Goal: Task Accomplishment & Management: Use online tool/utility

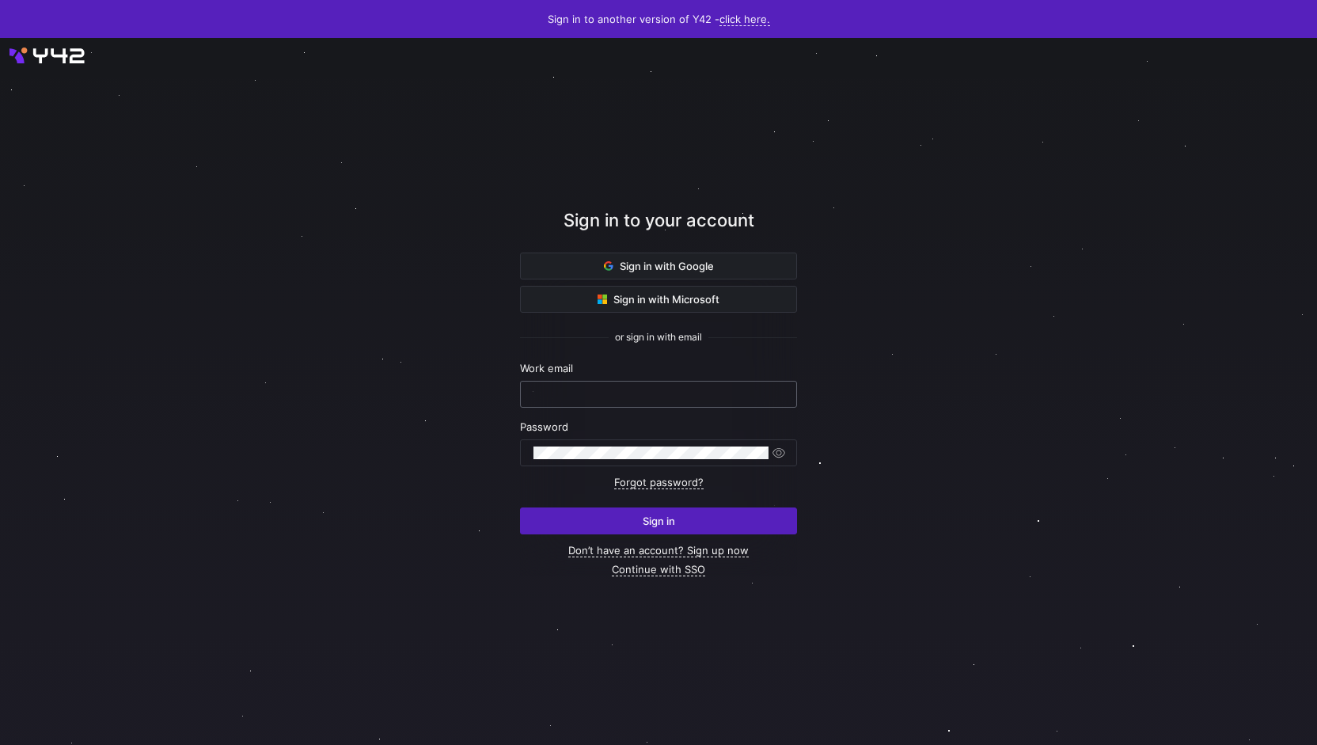
click at [619, 390] on input "text" at bounding box center [659, 394] width 250 height 13
click at [549, 405] on div at bounding box center [659, 394] width 250 height 25
paste input "[PERSON_NAME][EMAIL_ADDRESS][PERSON_NAME][DOMAIN_NAME]"
type input "[PERSON_NAME][EMAIL_ADDRESS][PERSON_NAME][DOMAIN_NAME]"
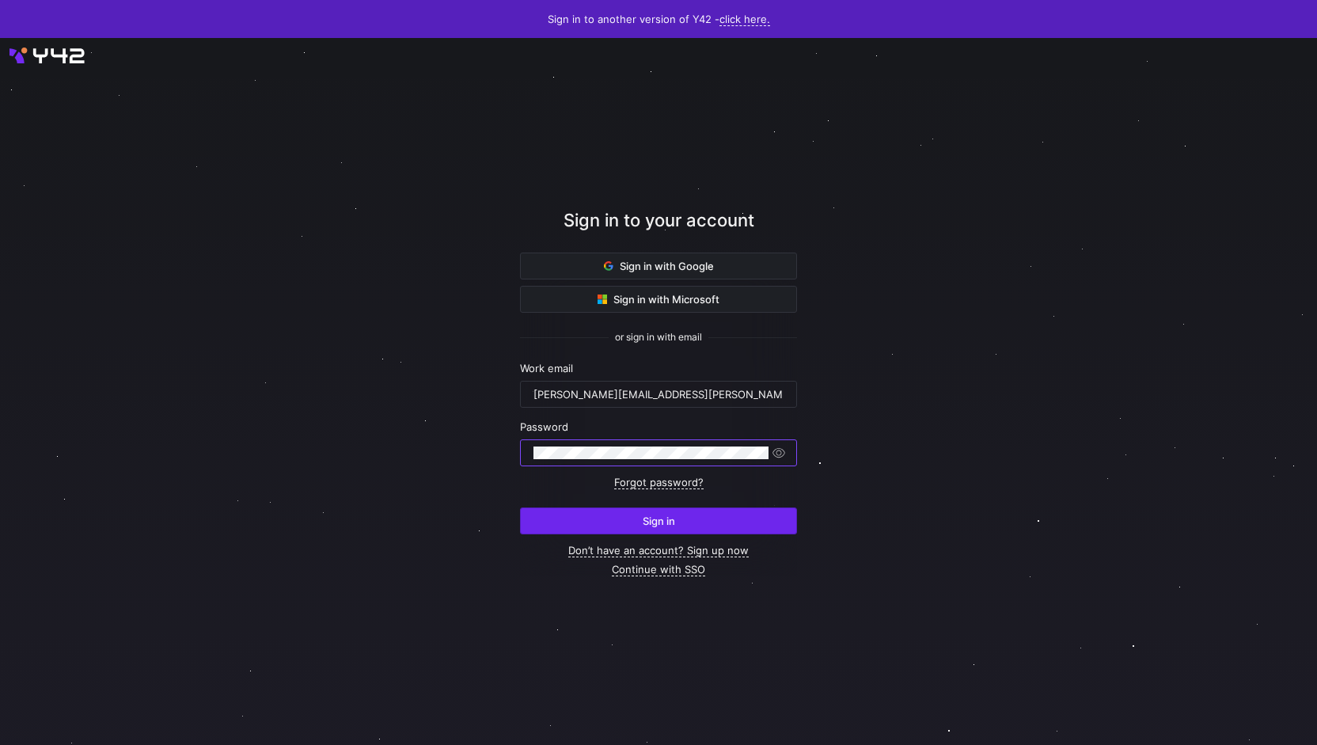
click at [591, 517] on span "submit" at bounding box center [658, 520] width 275 height 25
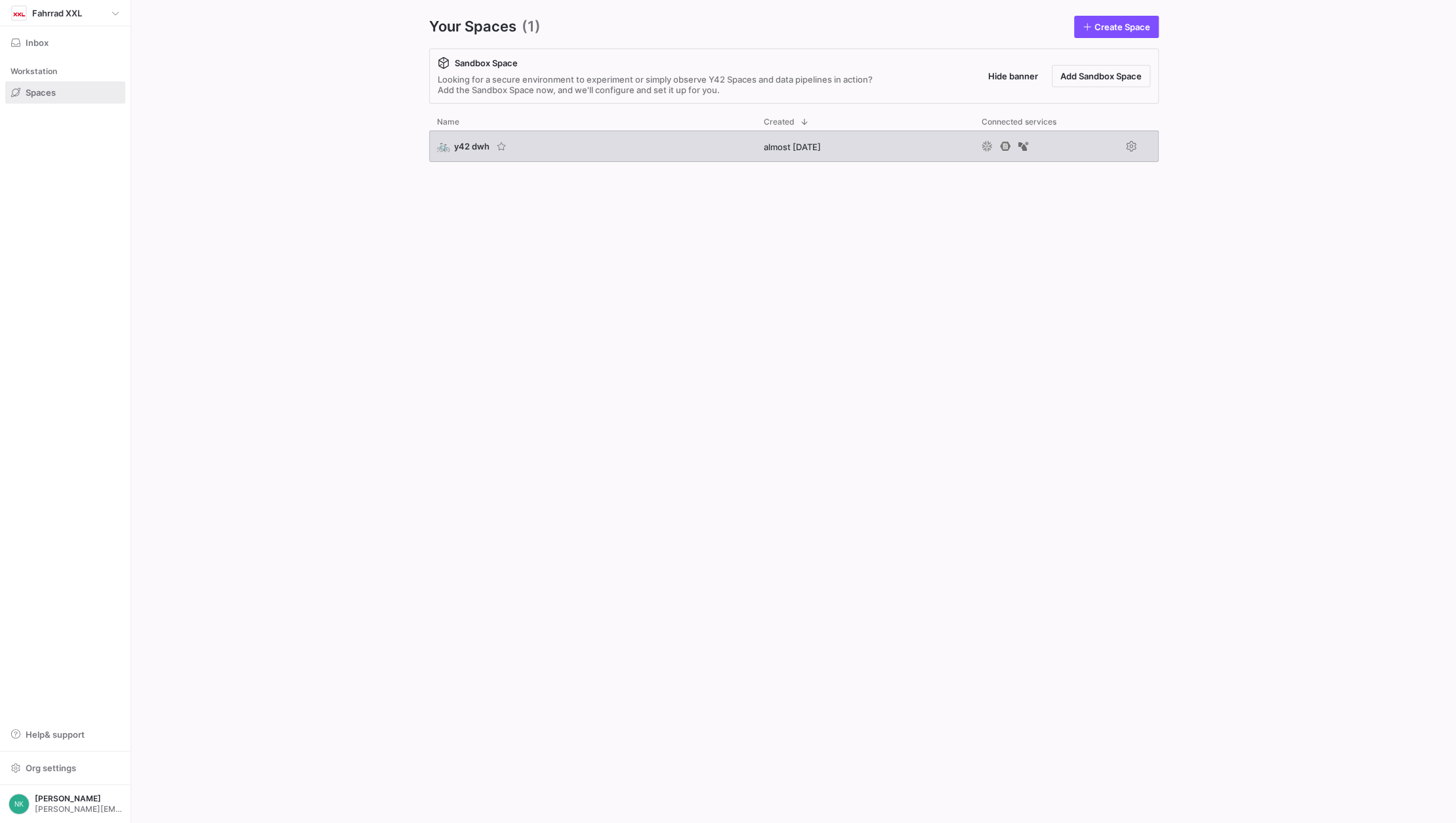
click at [472, 147] on span "y42 dwh" at bounding box center [472, 146] width 36 height 11
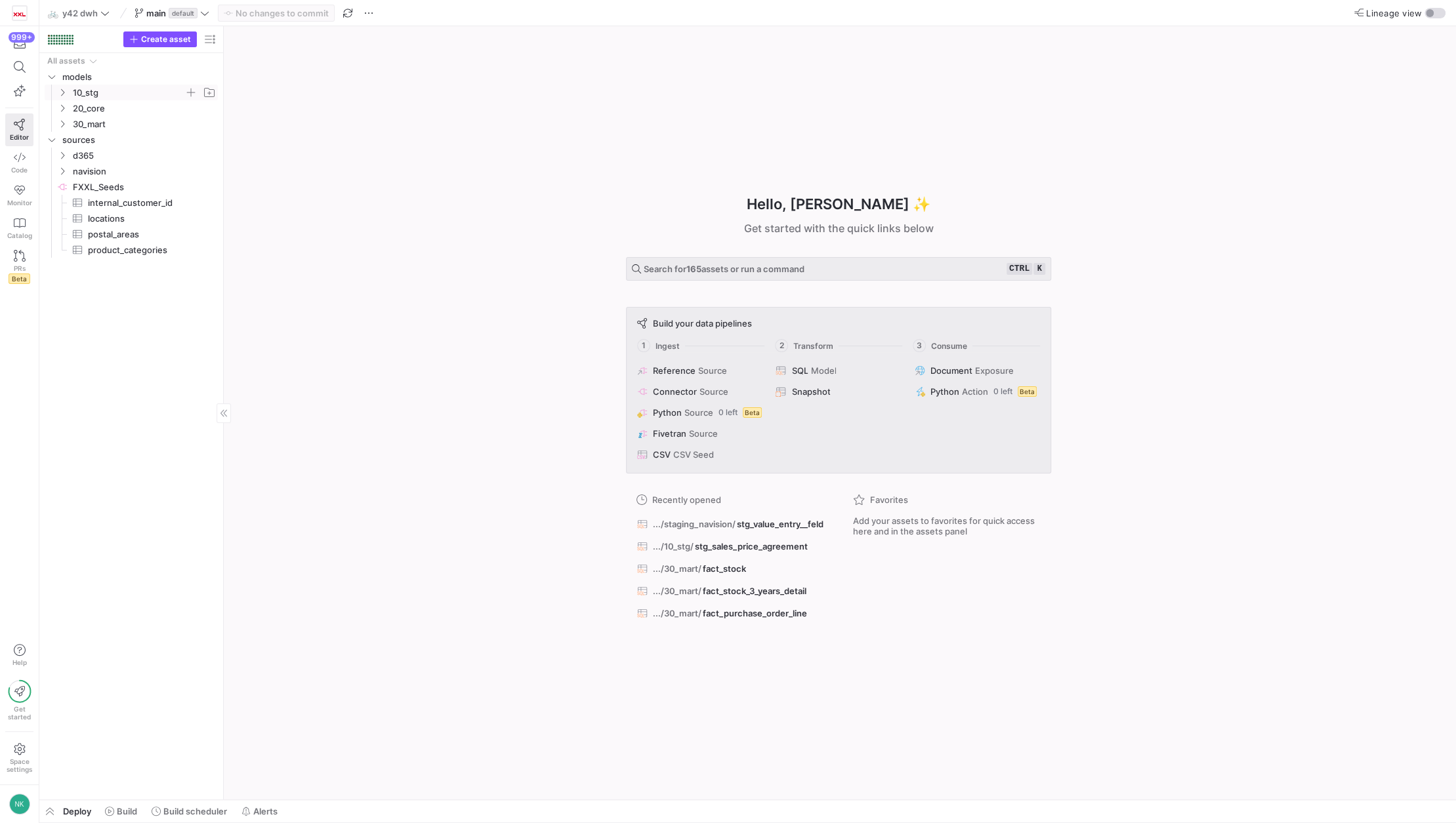
click at [70, 96] on span "10_stg" at bounding box center [136, 92] width 162 height 14
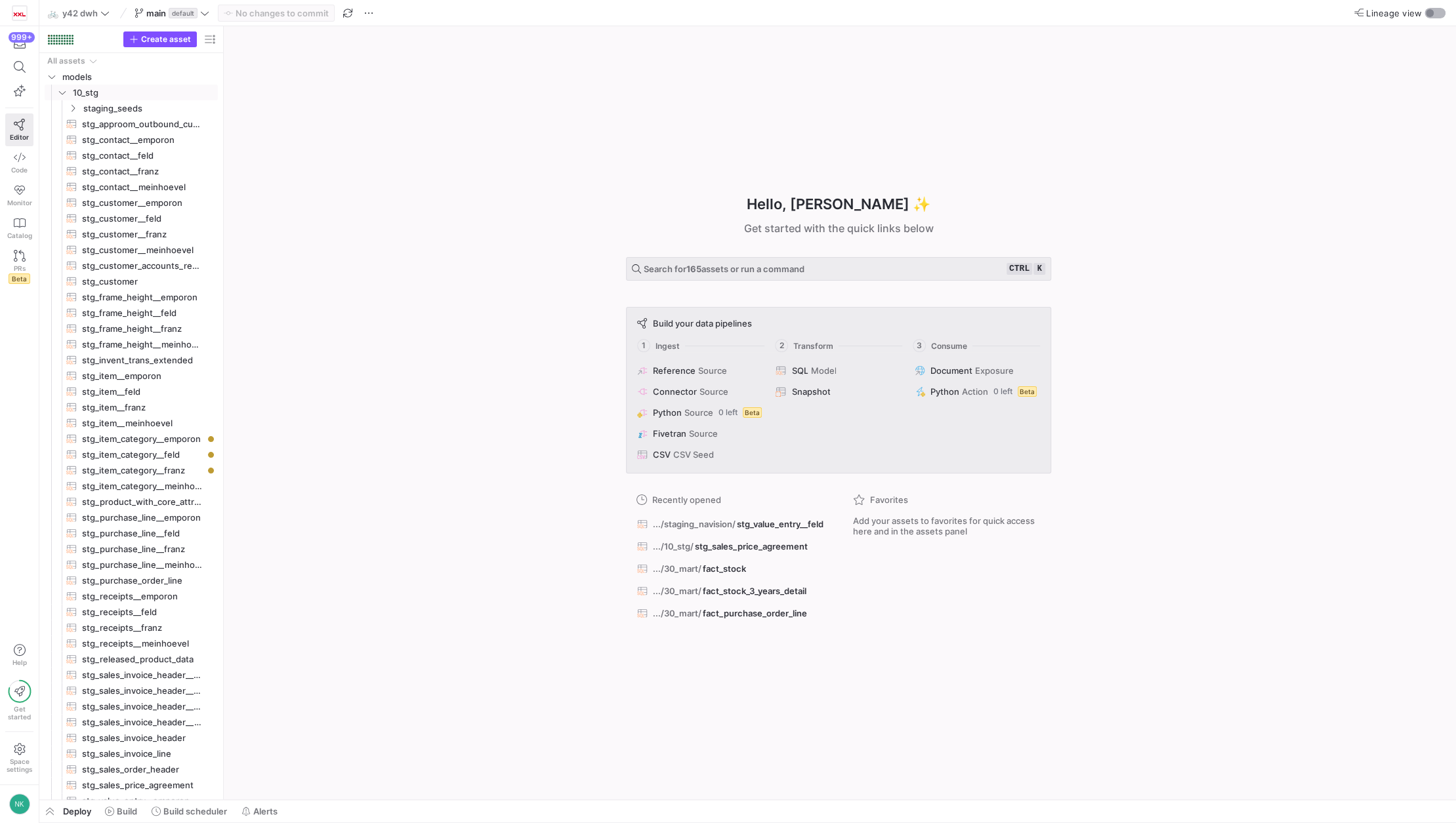
click at [1425, 12] on div "button" at bounding box center [1429, 12] width 7 height 7
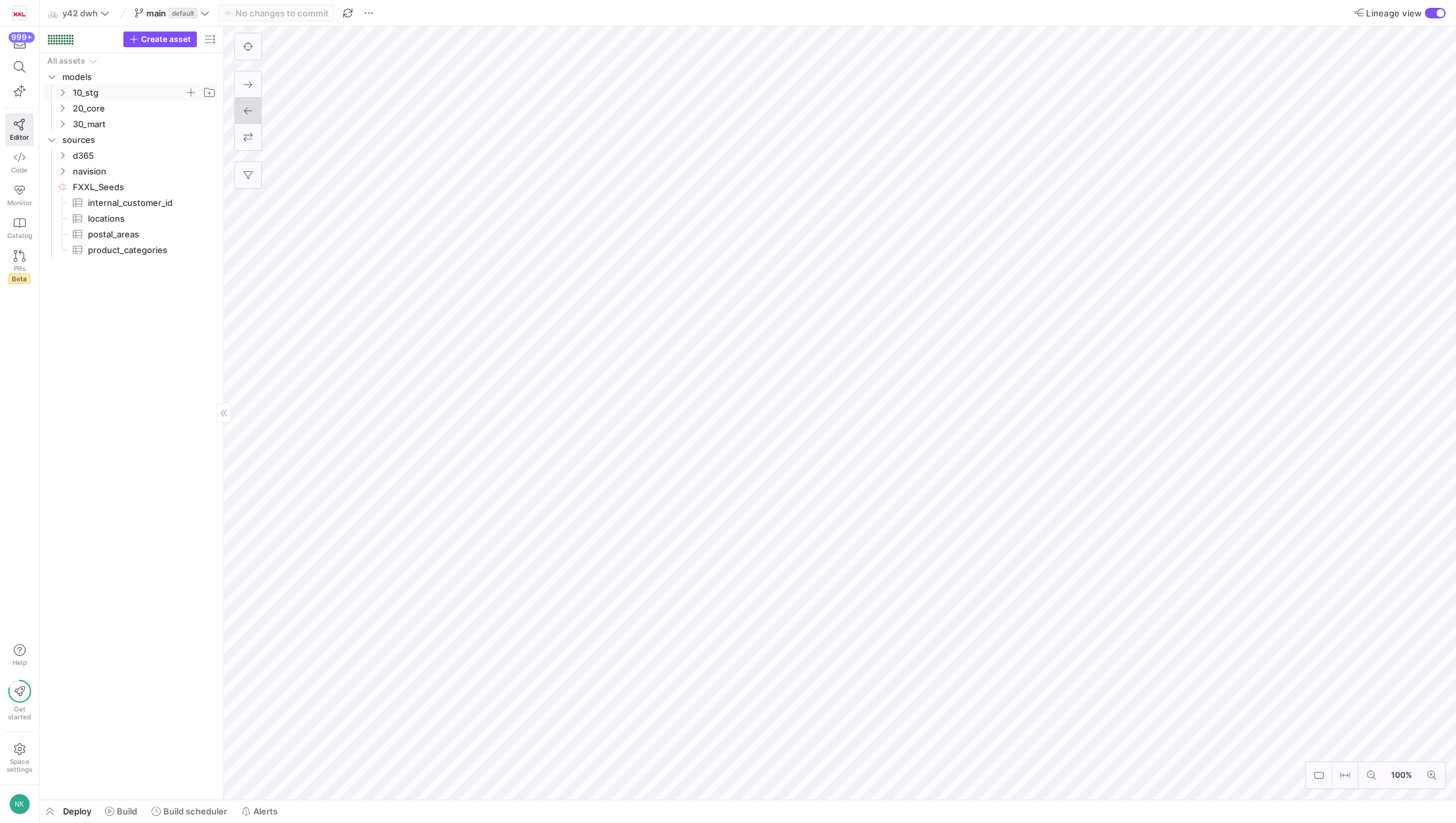
click at [68, 93] on span "10_stg" at bounding box center [136, 92] width 162 height 14
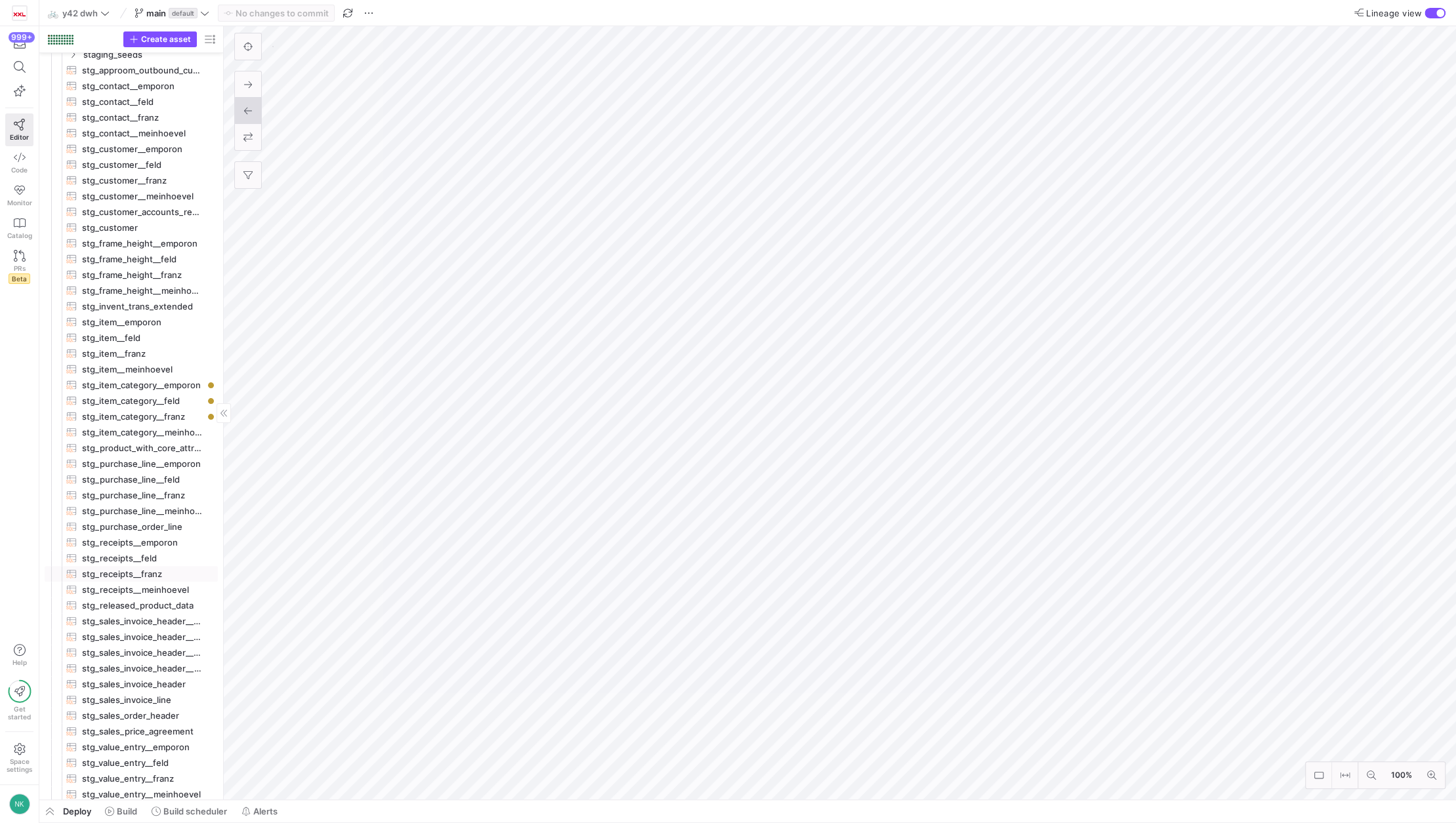
scroll to position [53, 0]
click at [171, 700] on span "stg_sales_invoice_line​​​​​​​​​​" at bounding box center [143, 701] width 121 height 15
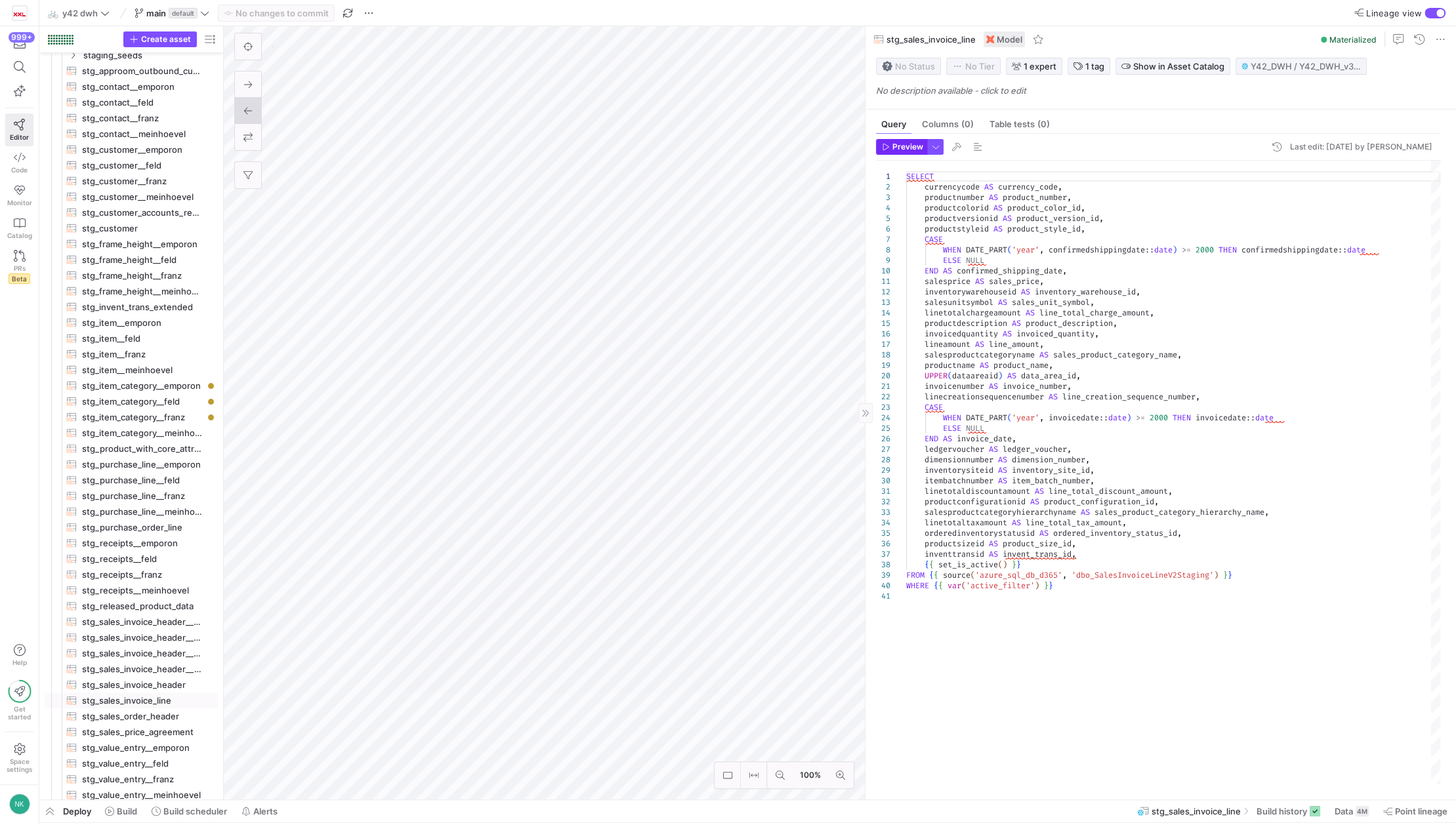
click at [887, 144] on icon "button" at bounding box center [885, 147] width 7 height 7
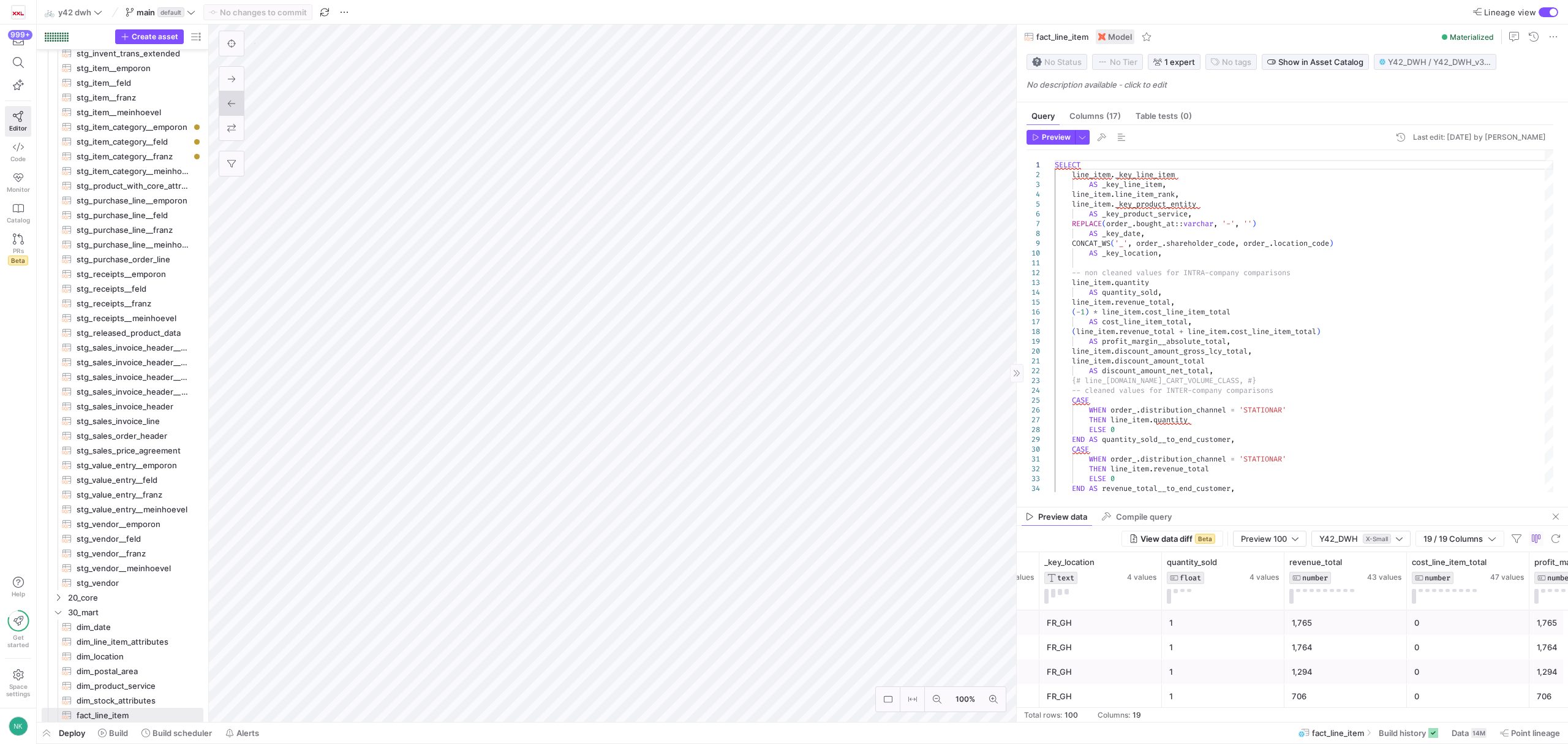
scroll to position [0, 513]
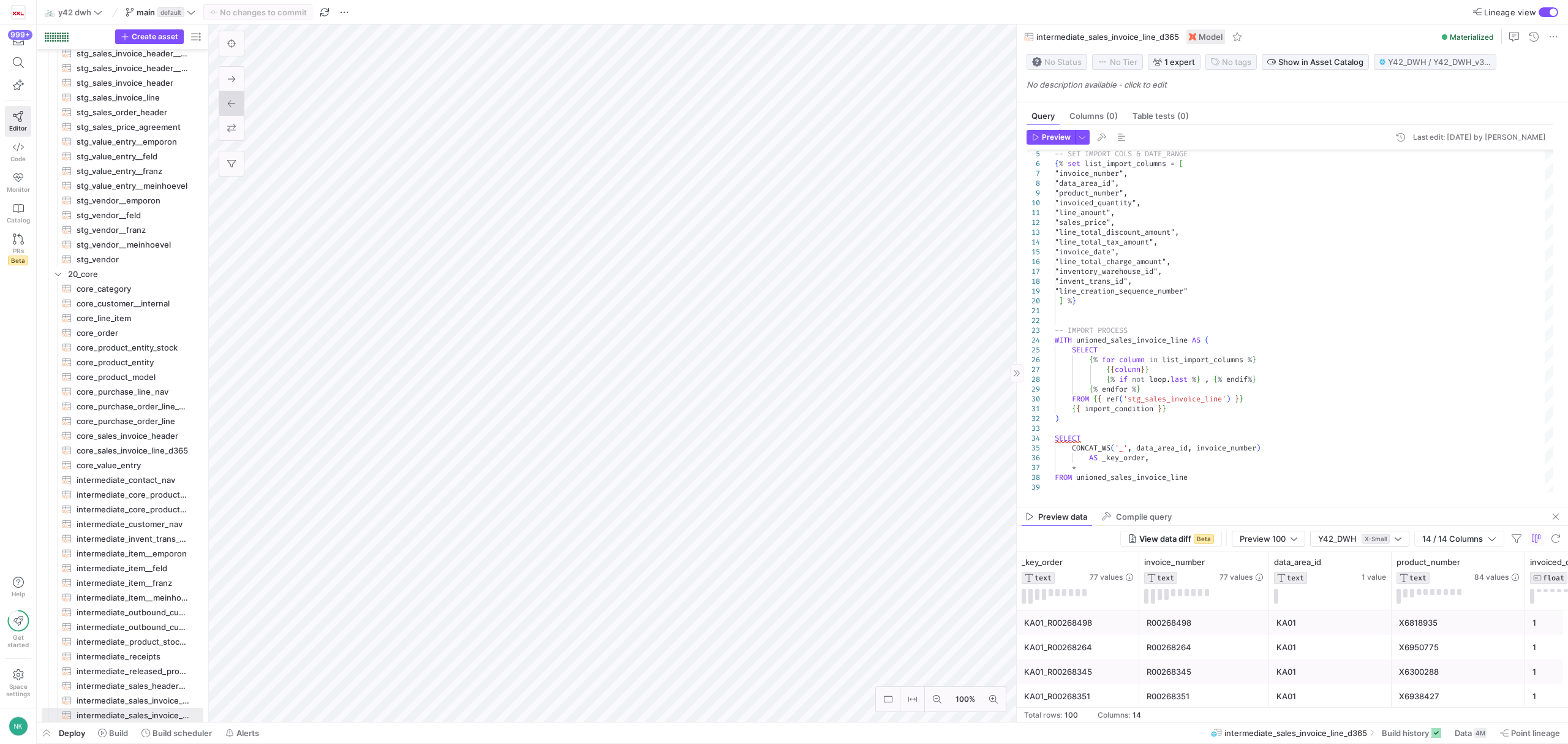
type textarea "SELECT currencycode AS currency_code, productnumber AS product_number, productc…"
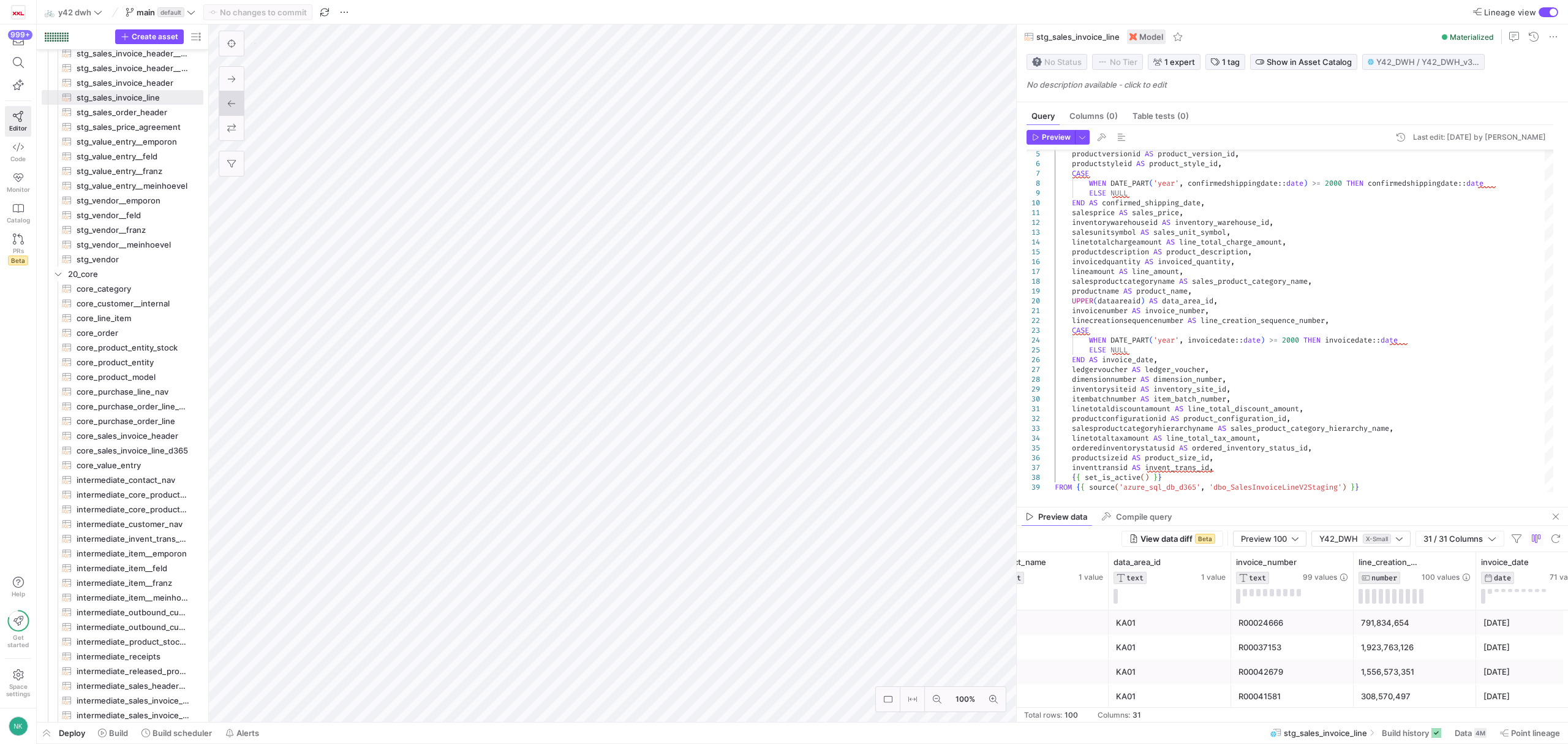
scroll to position [0, 1782]
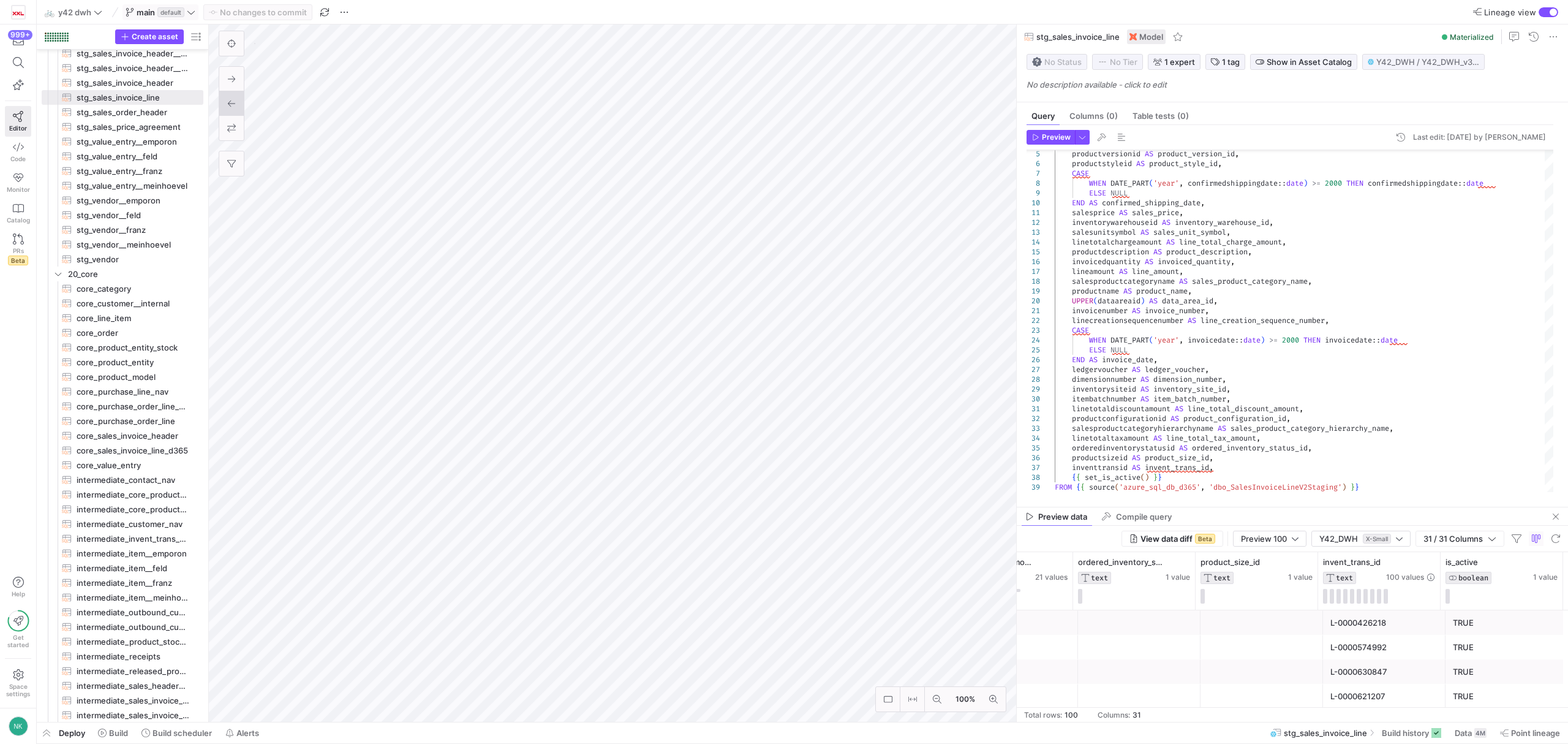
click at [191, 15] on icon at bounding box center [190, 12] width 9 height 9
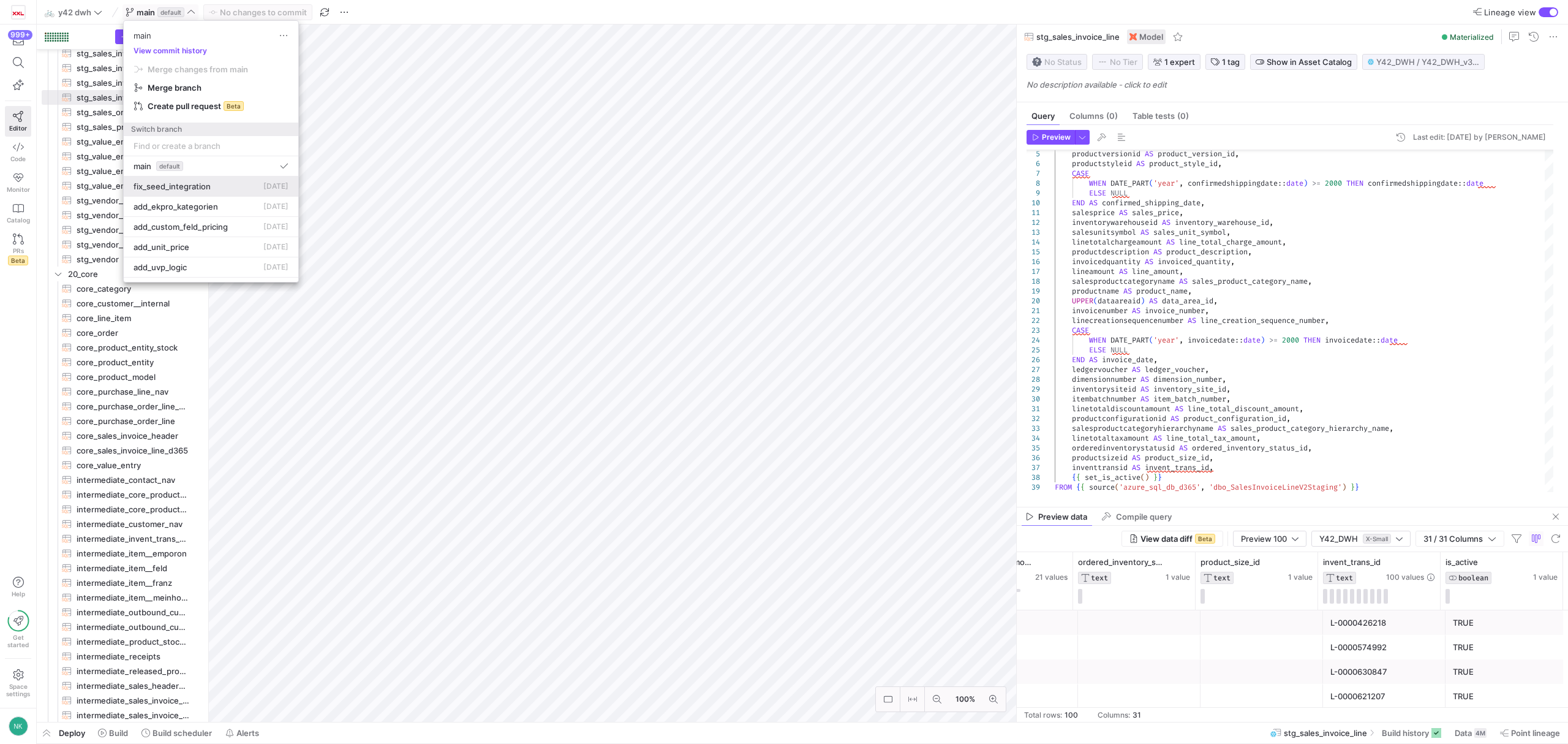
click at [182, 191] on span "fix_seed_integration" at bounding box center [173, 186] width 77 height 10
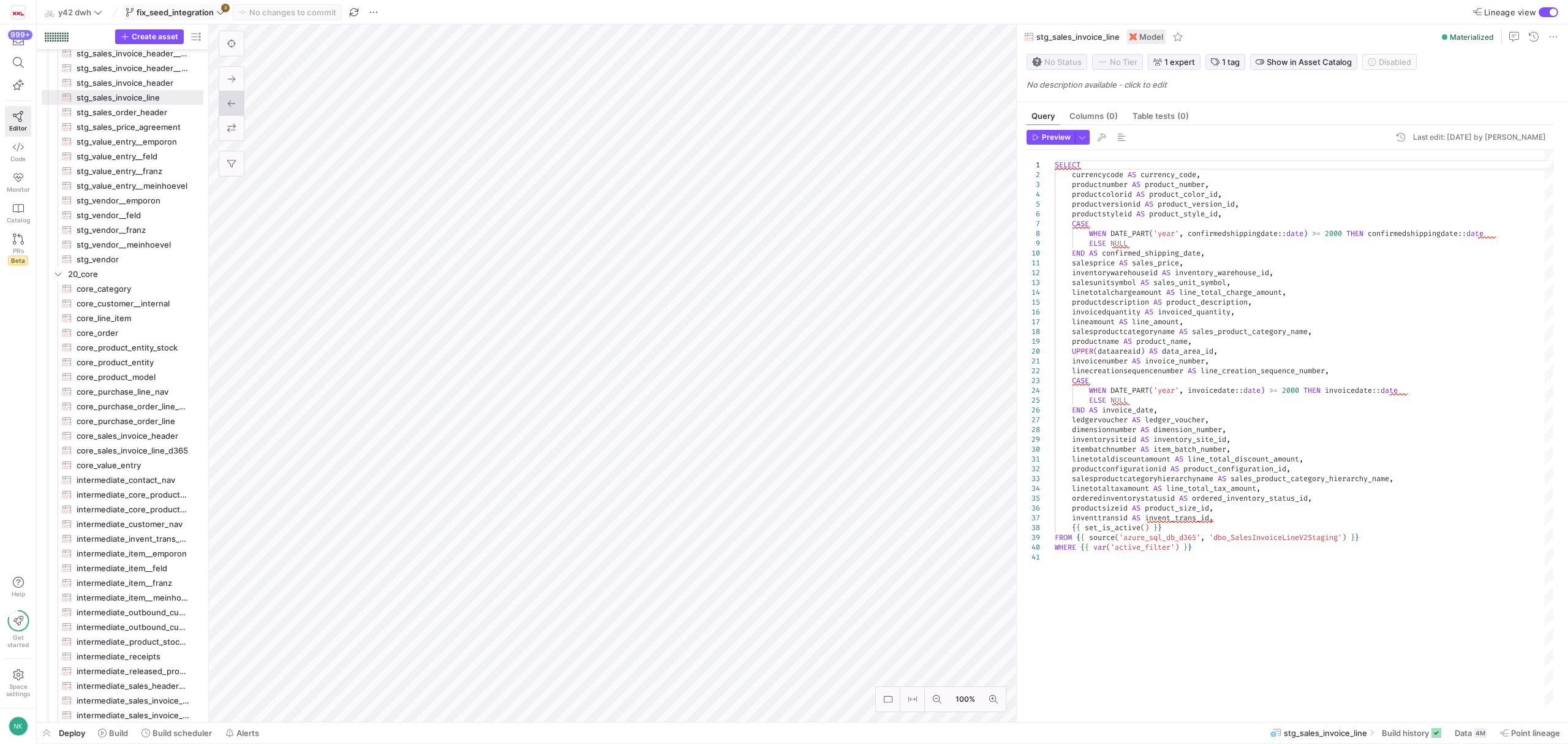
click at [224, 10] on icon at bounding box center [220, 12] width 9 height 9
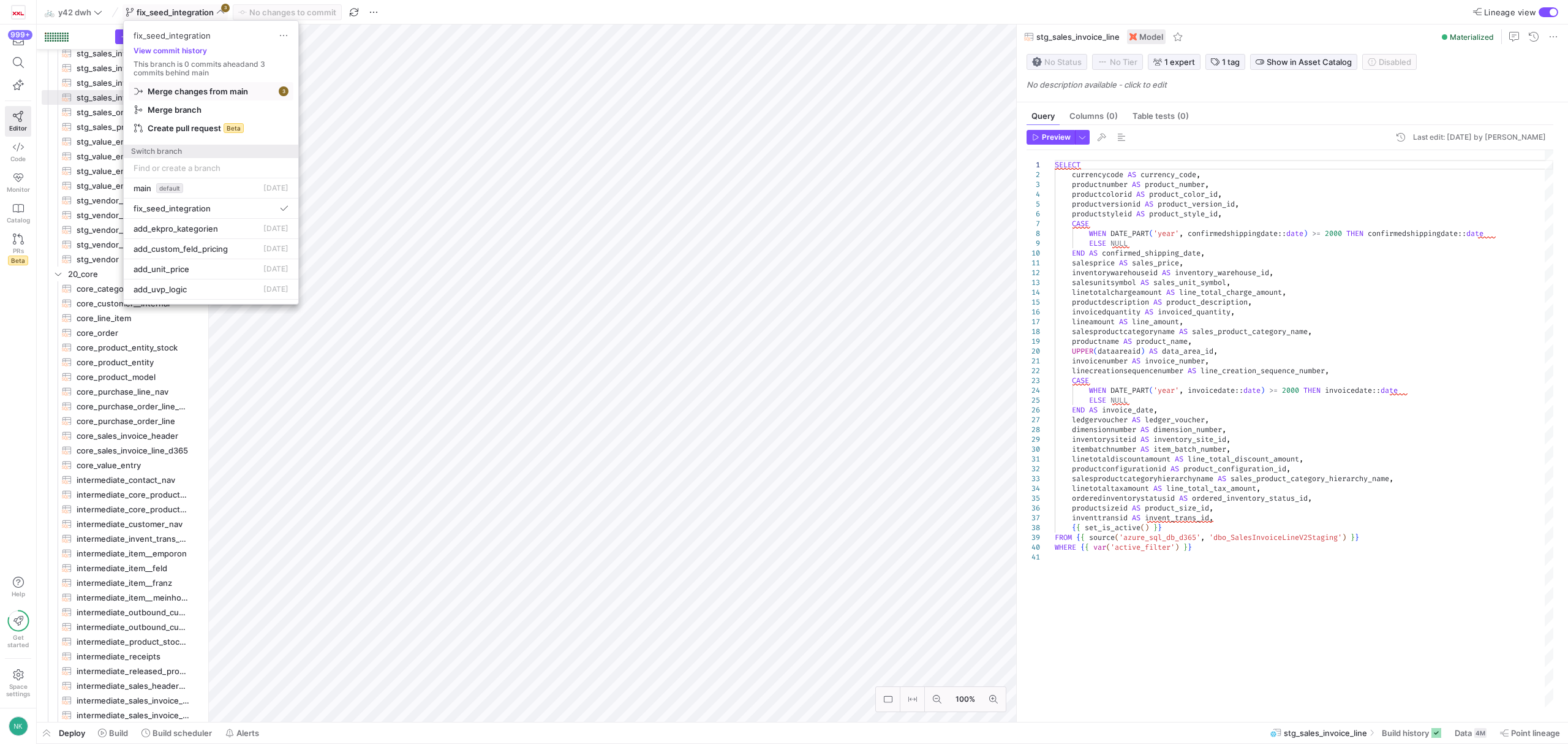
click at [216, 91] on span "Merge changes from main" at bounding box center [198, 91] width 101 height 10
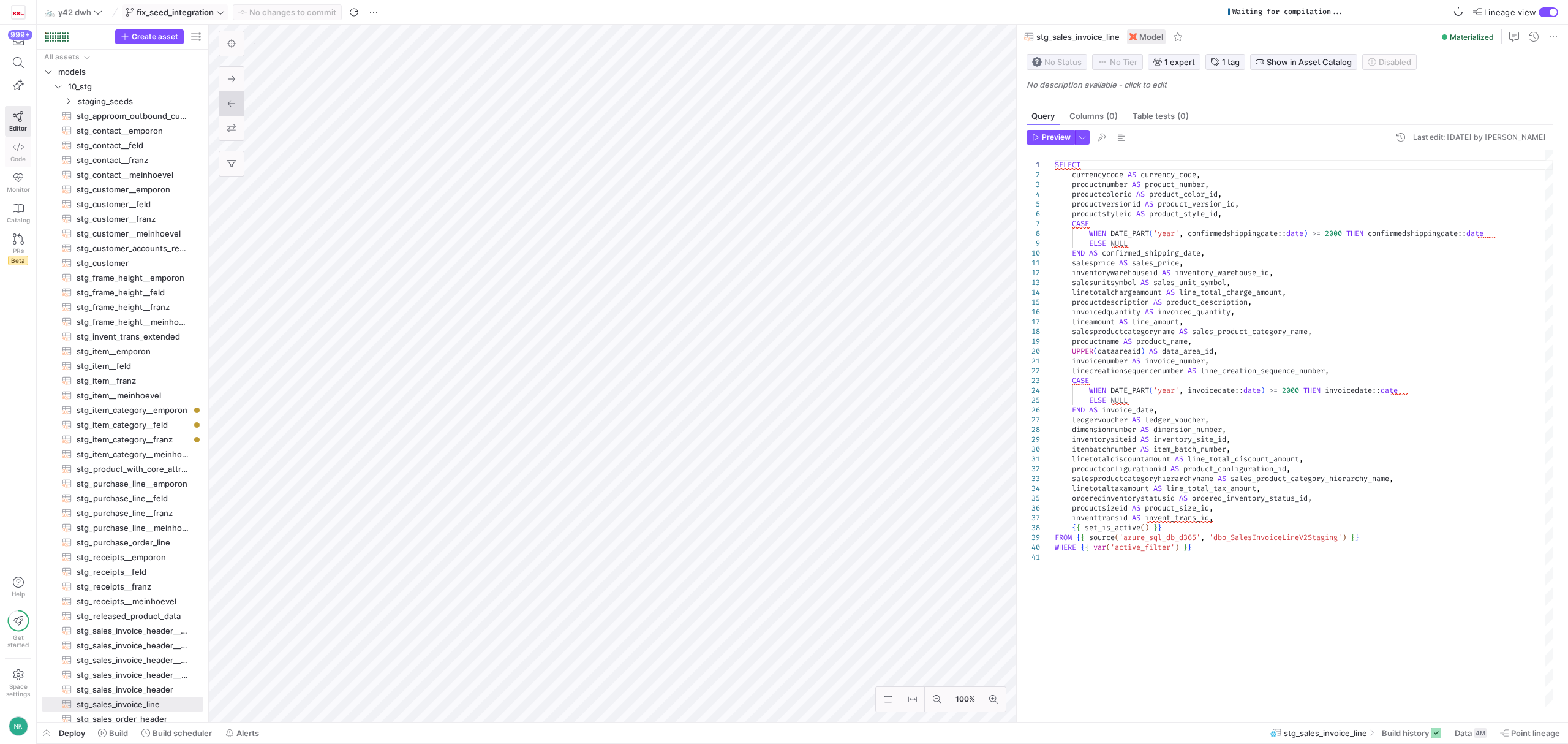
click at [18, 151] on icon at bounding box center [19, 147] width 11 height 11
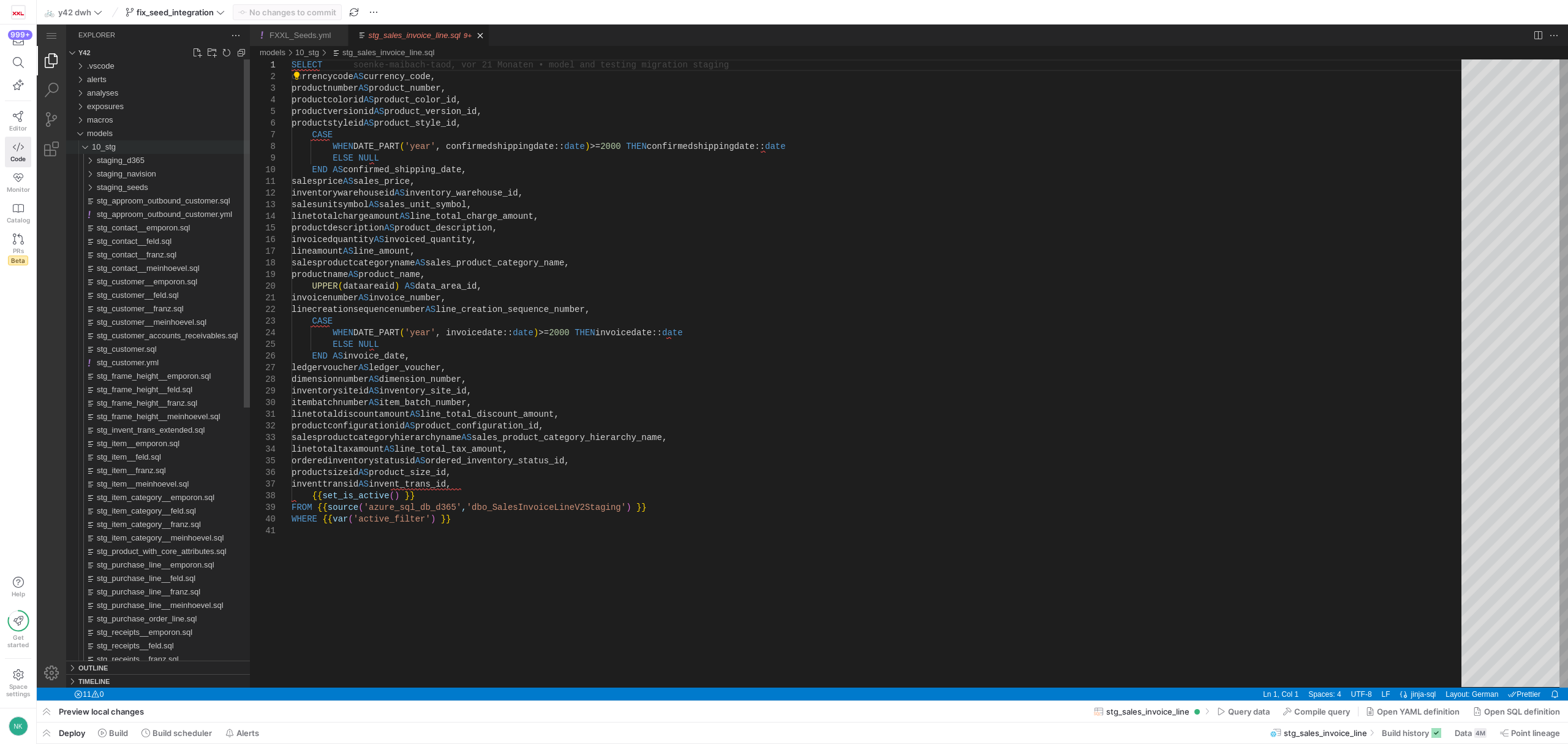
click at [84, 149] on div "10_stg" at bounding box center [82, 146] width 23 height 13
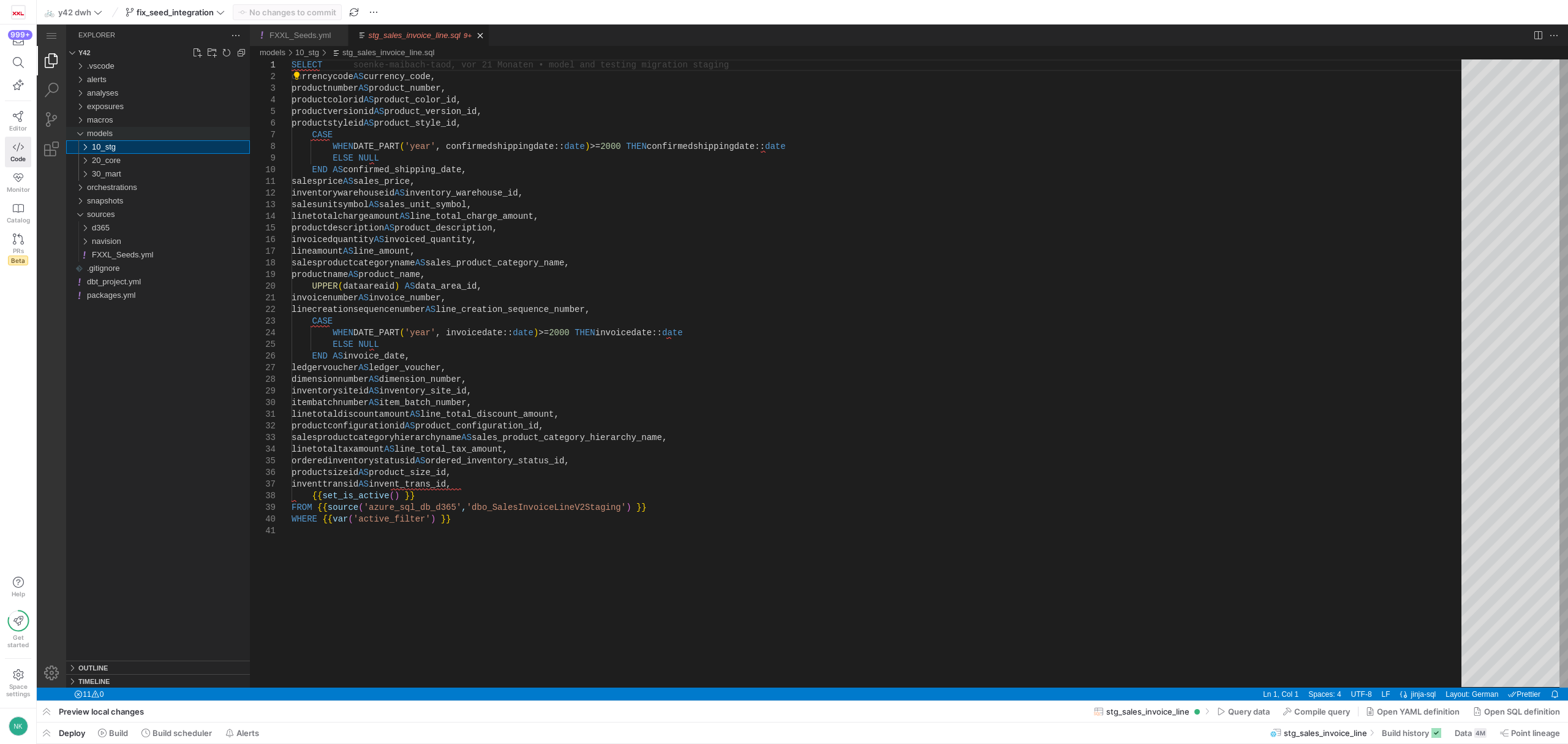
click at [74, 133] on div "models" at bounding box center [80, 133] width 19 height 13
click at [80, 90] on div "analyses" at bounding box center [80, 93] width 19 height 13
click at [193, 57] on link "New File..." at bounding box center [197, 53] width 12 height 12
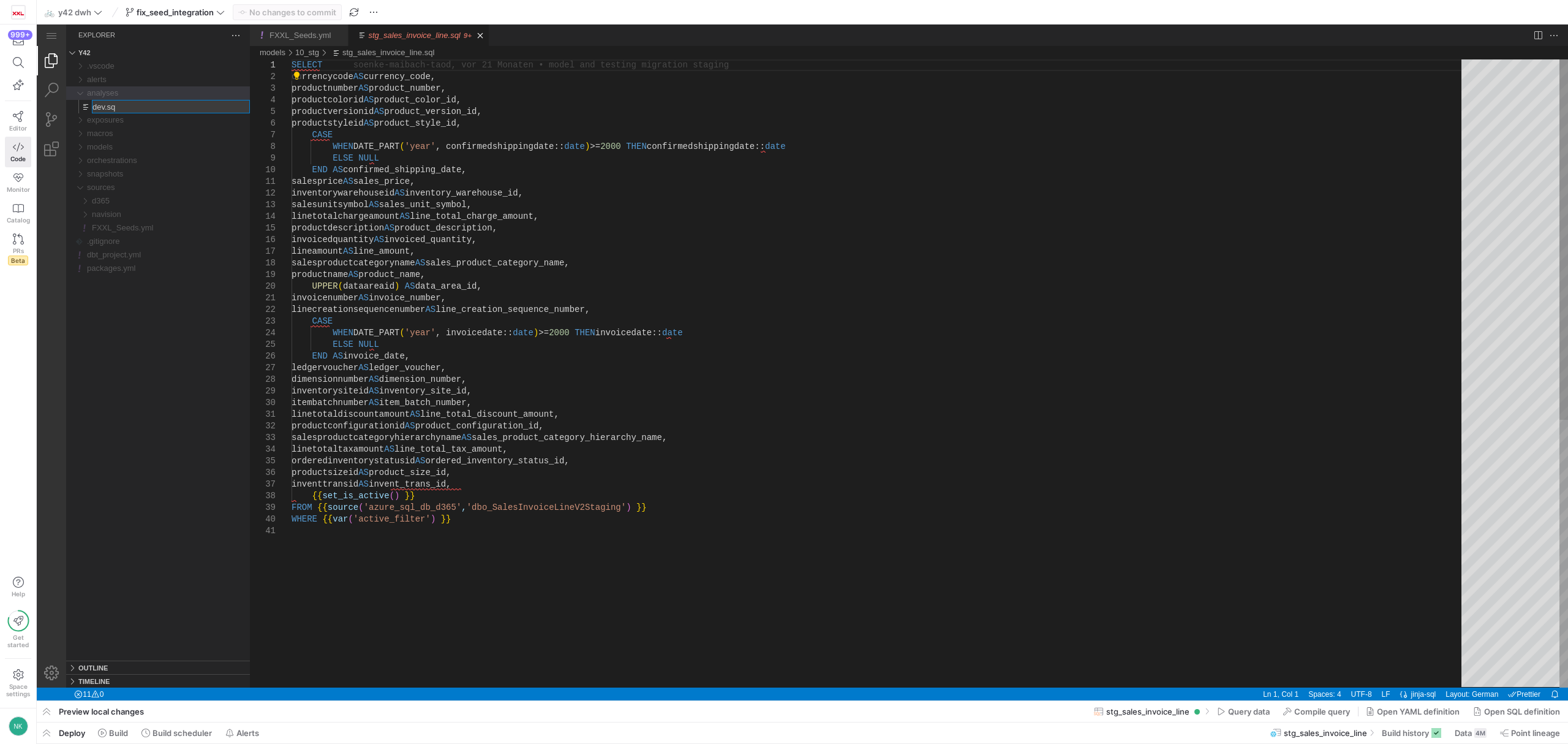
type input "dev.sql"
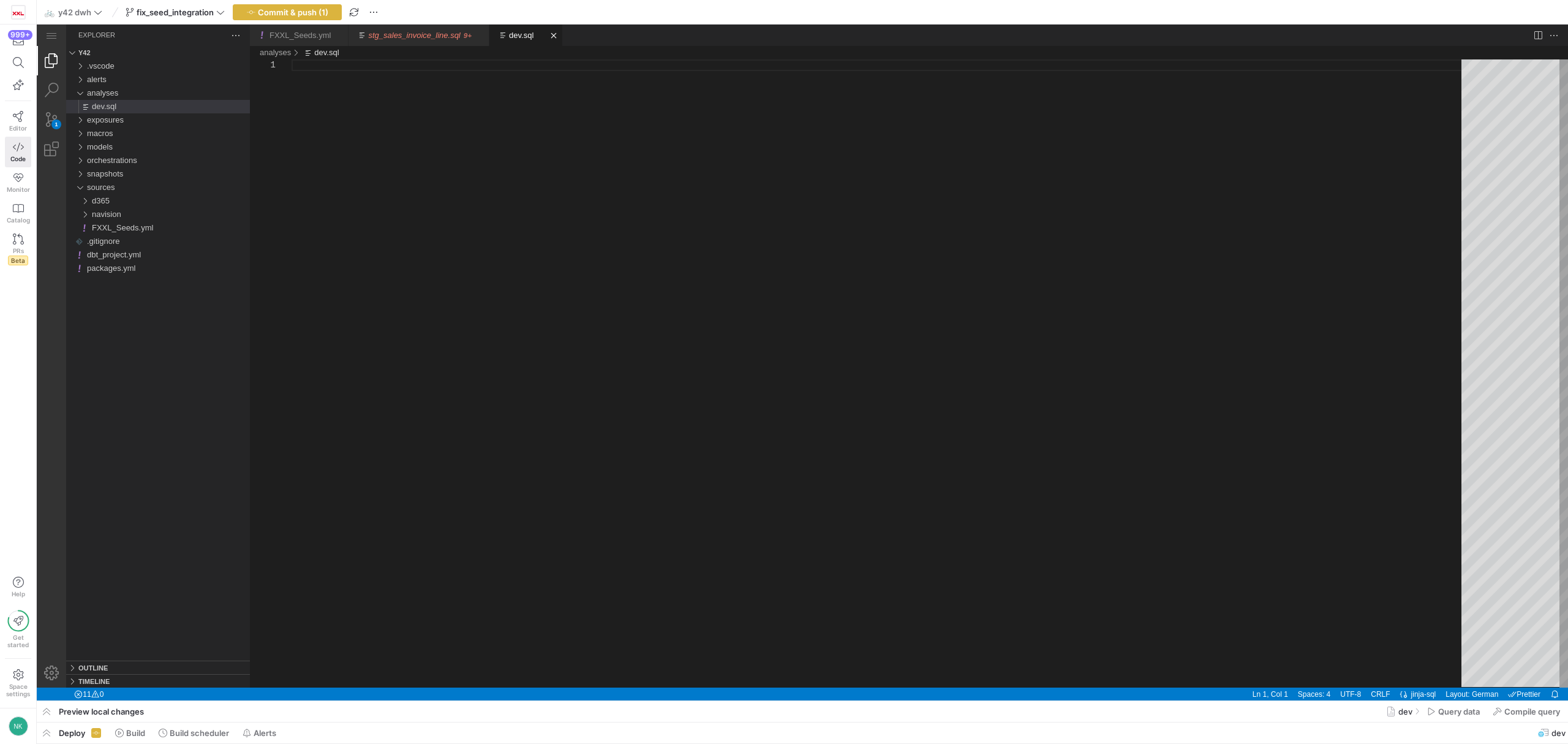
type textarea "netcologne-ga4.dataform_ncma_main.dim__sessions"
click at [390, 31] on link "stg_sales_invoice_line.sql" at bounding box center [414, 36] width 92 height 9
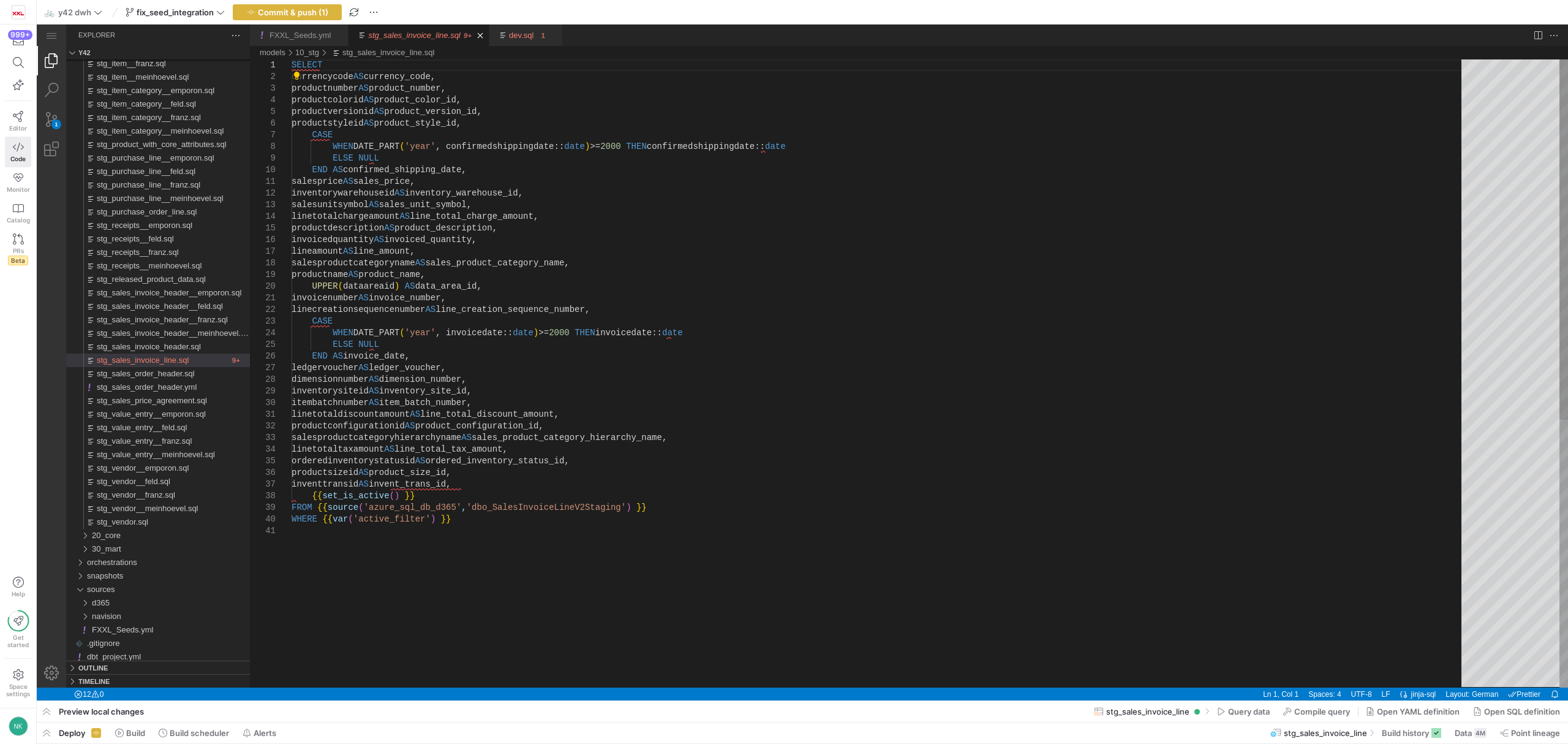
click at [448, 383] on div "SELECT currencycode AS currency_code, productnumber AS product_number, productc…" at bounding box center [881, 606] width 1179 height 1094
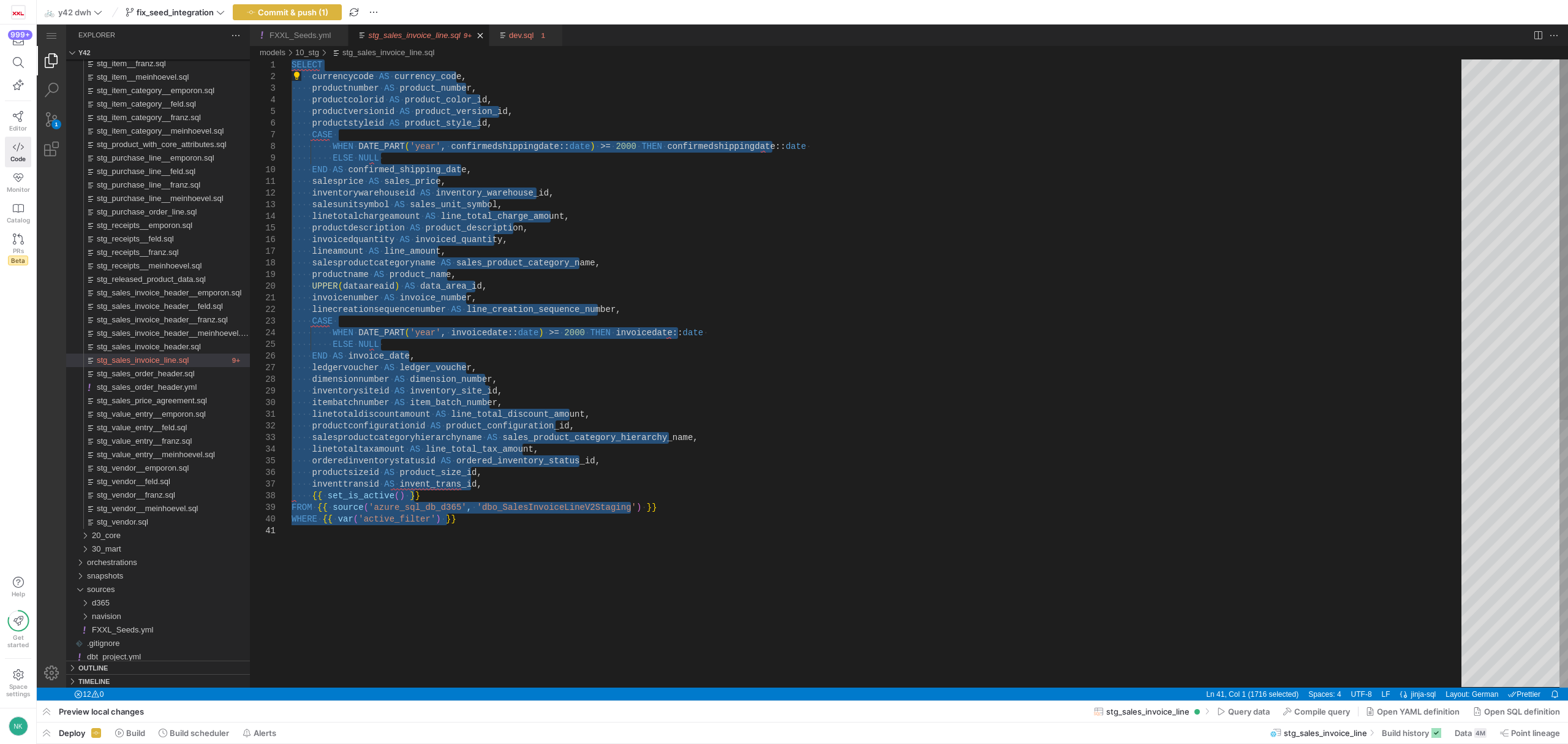
type textarea "invoicenumber AS invoice_number, linecreationsequencenumber AS line_creation_se…"
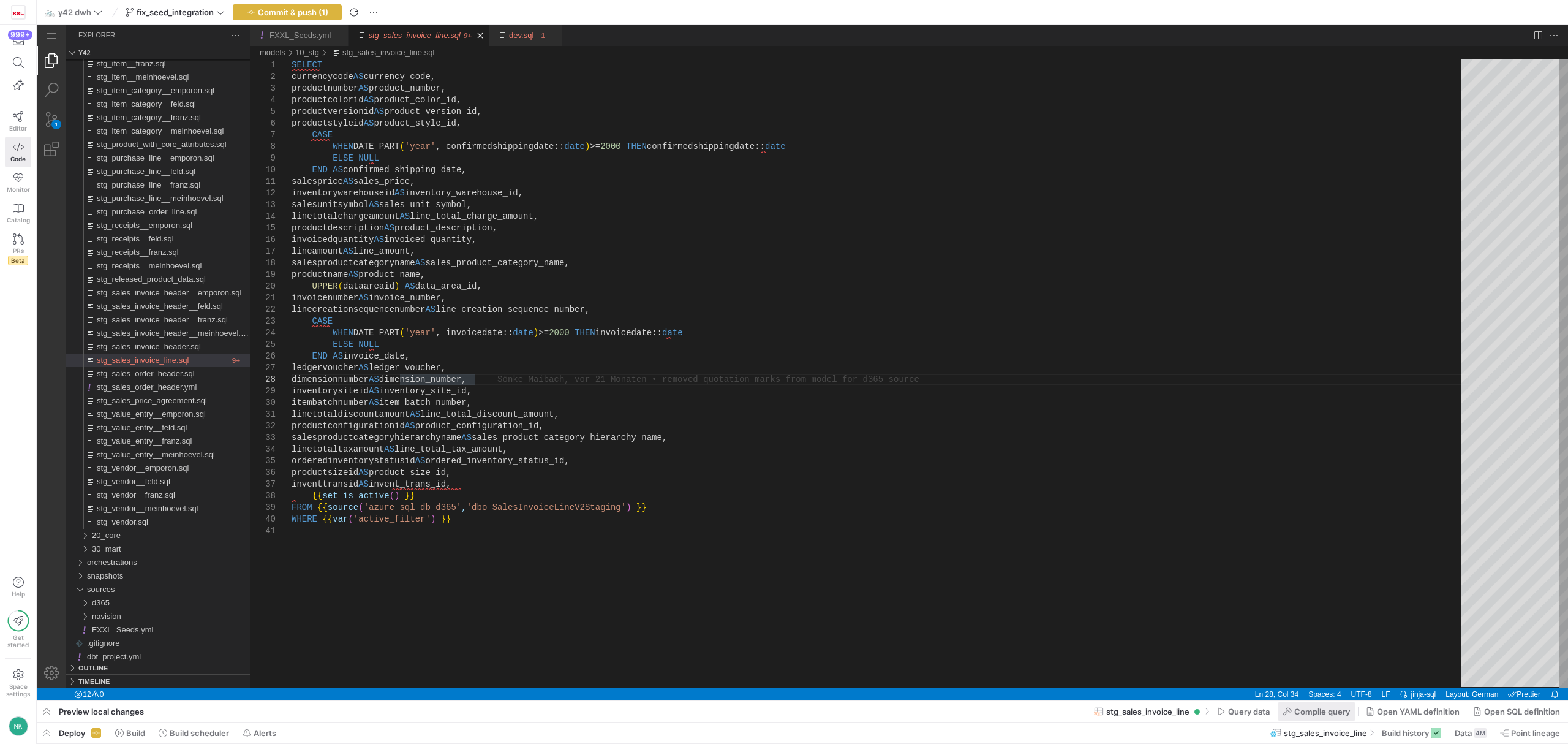
click at [1295, 711] on span "Compile query" at bounding box center [1323, 711] width 56 height 10
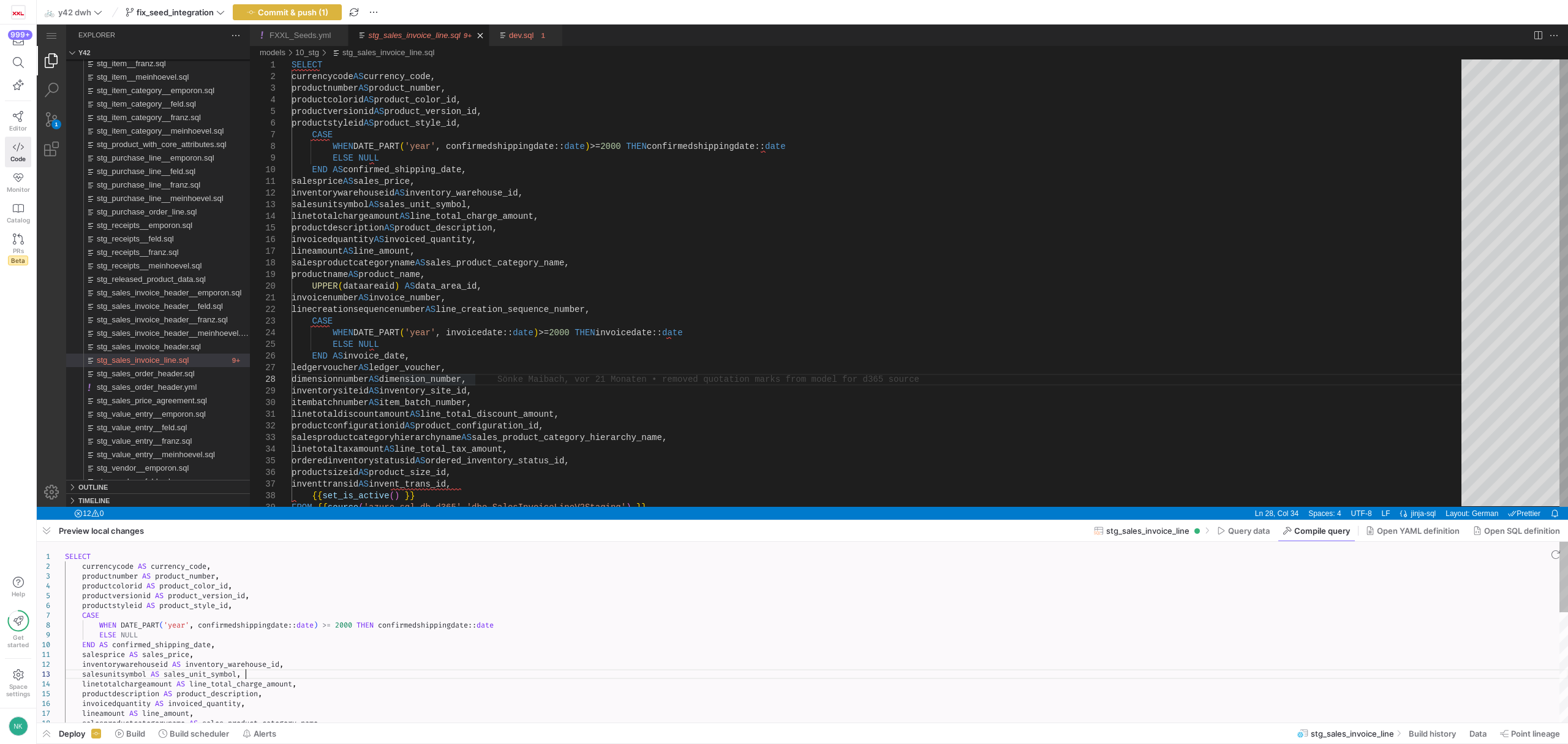
type textarea "SELECT currencycode AS currency_code, productnumber AS product_number, productc…"
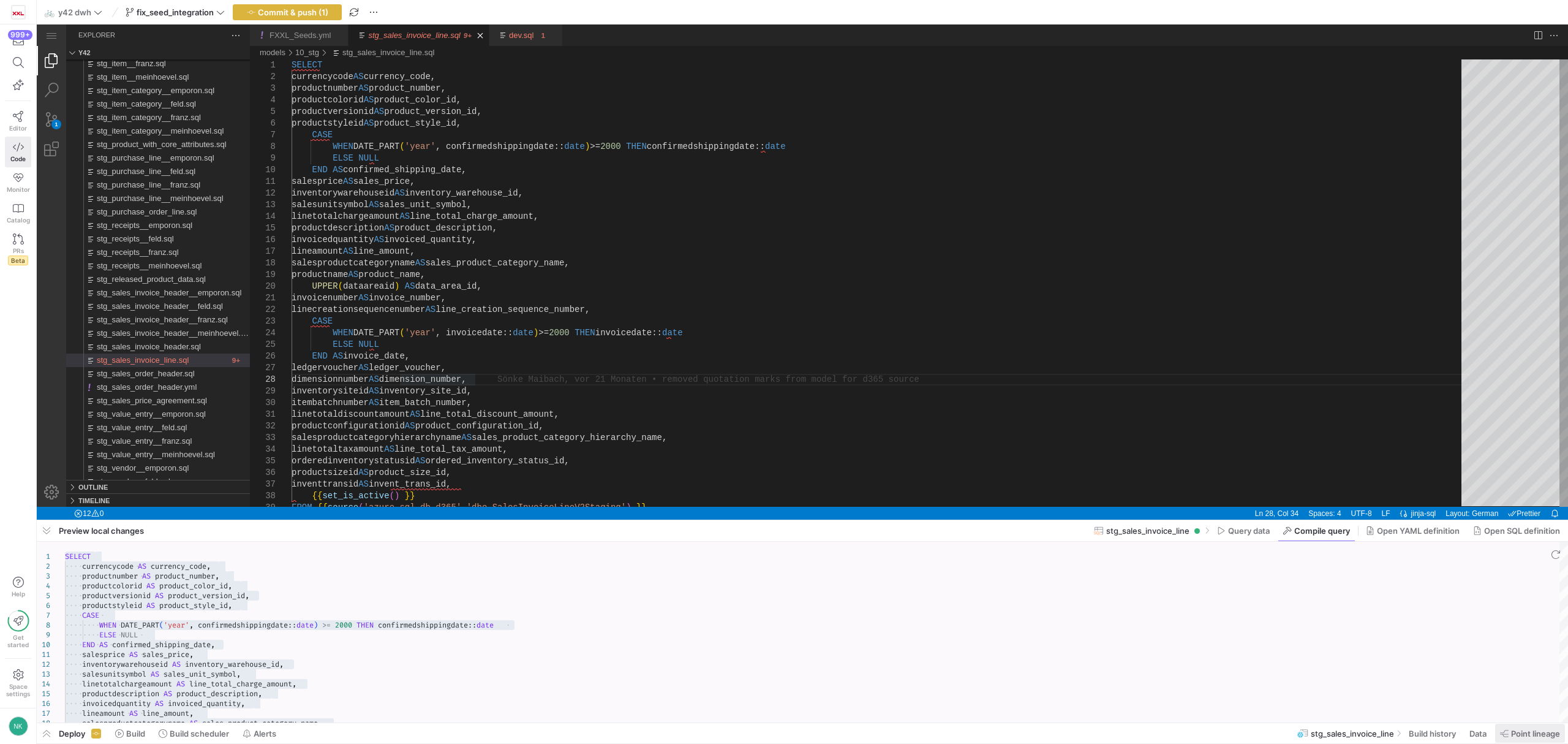
click at [1359, 731] on span "Point lineage" at bounding box center [1535, 733] width 49 height 10
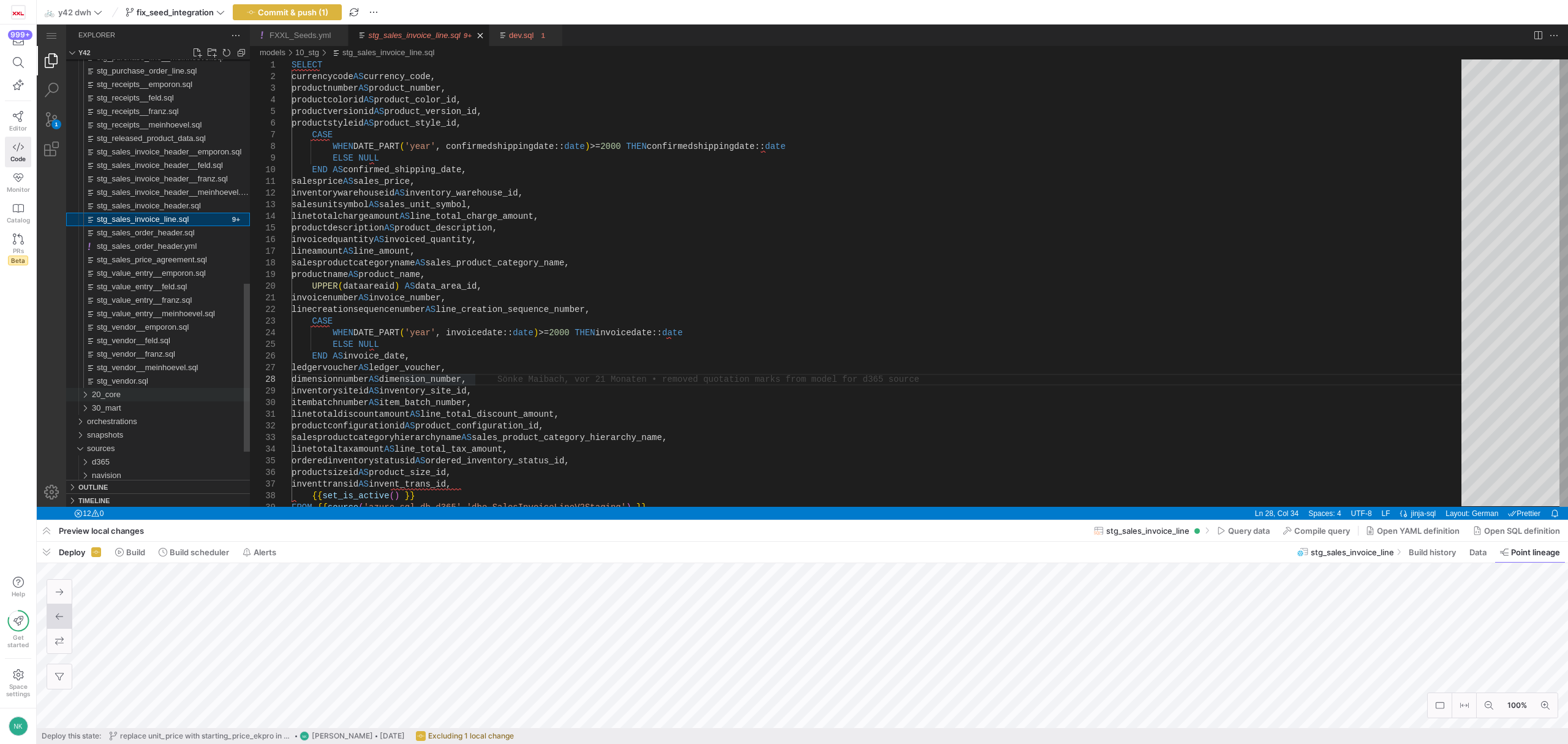
click at [86, 393] on div "20_core" at bounding box center [82, 394] width 23 height 13
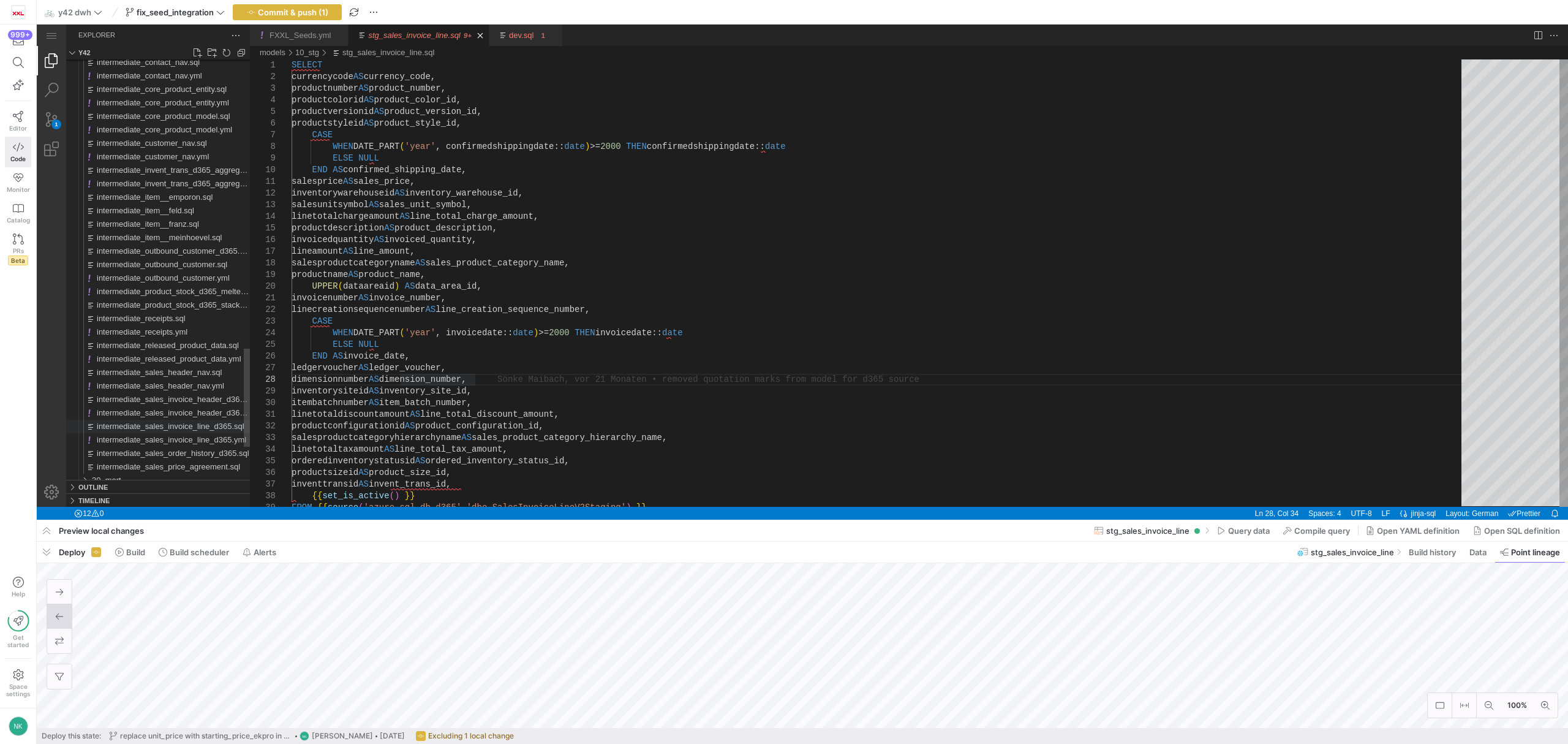
click at [196, 428] on span "intermediate_sales_invoice_line_d365.sql" at bounding box center [170, 427] width 148 height 9
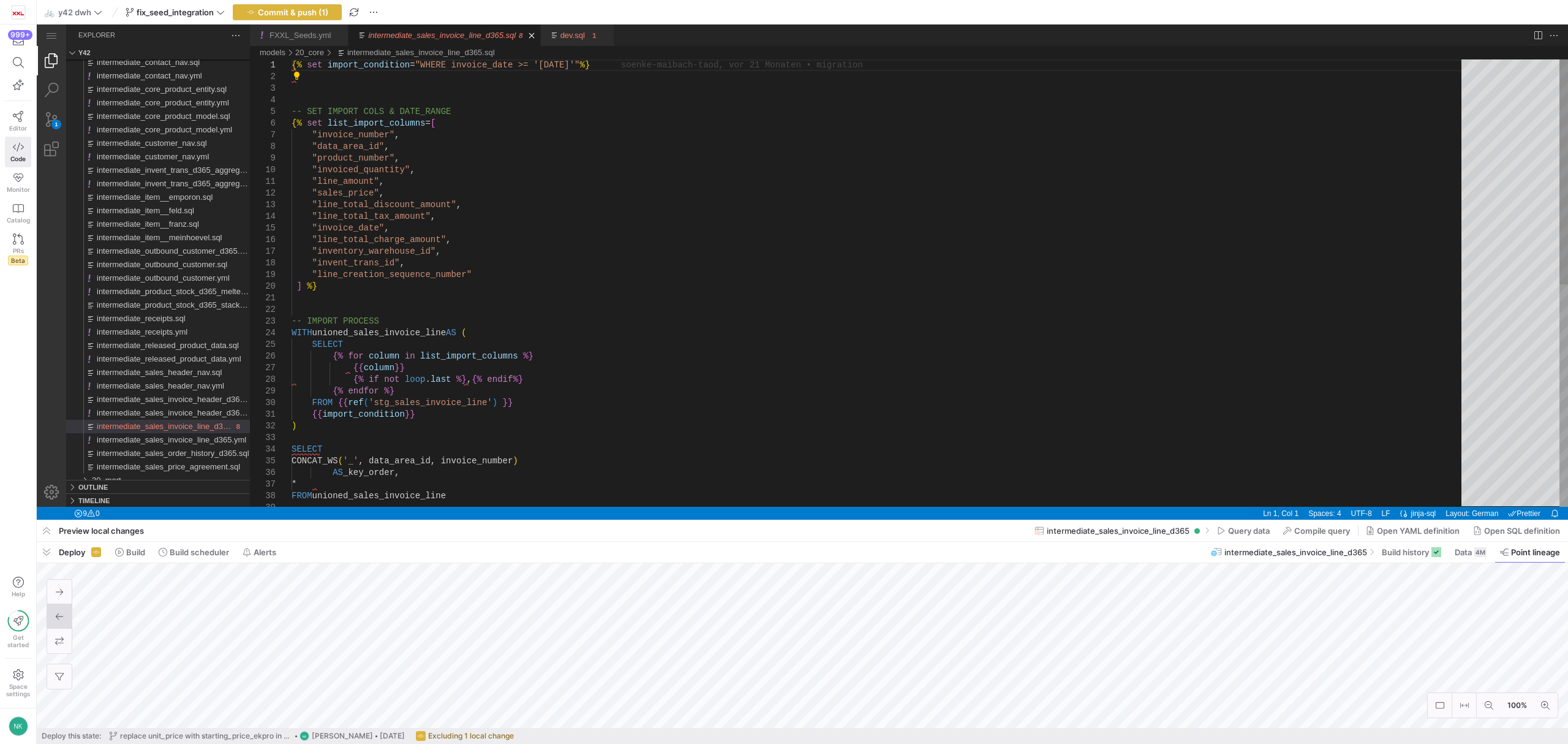
type textarea ""line_amount", "sales_price", "line_total_discount_amount", "line_total_tax_amo…"
click at [353, 225] on div "{% set import_condition = "WHERE invoice_date >= '[DATE]'" %} -- SET IMPORT COL…" at bounding box center [881, 504] width 1179 height 890
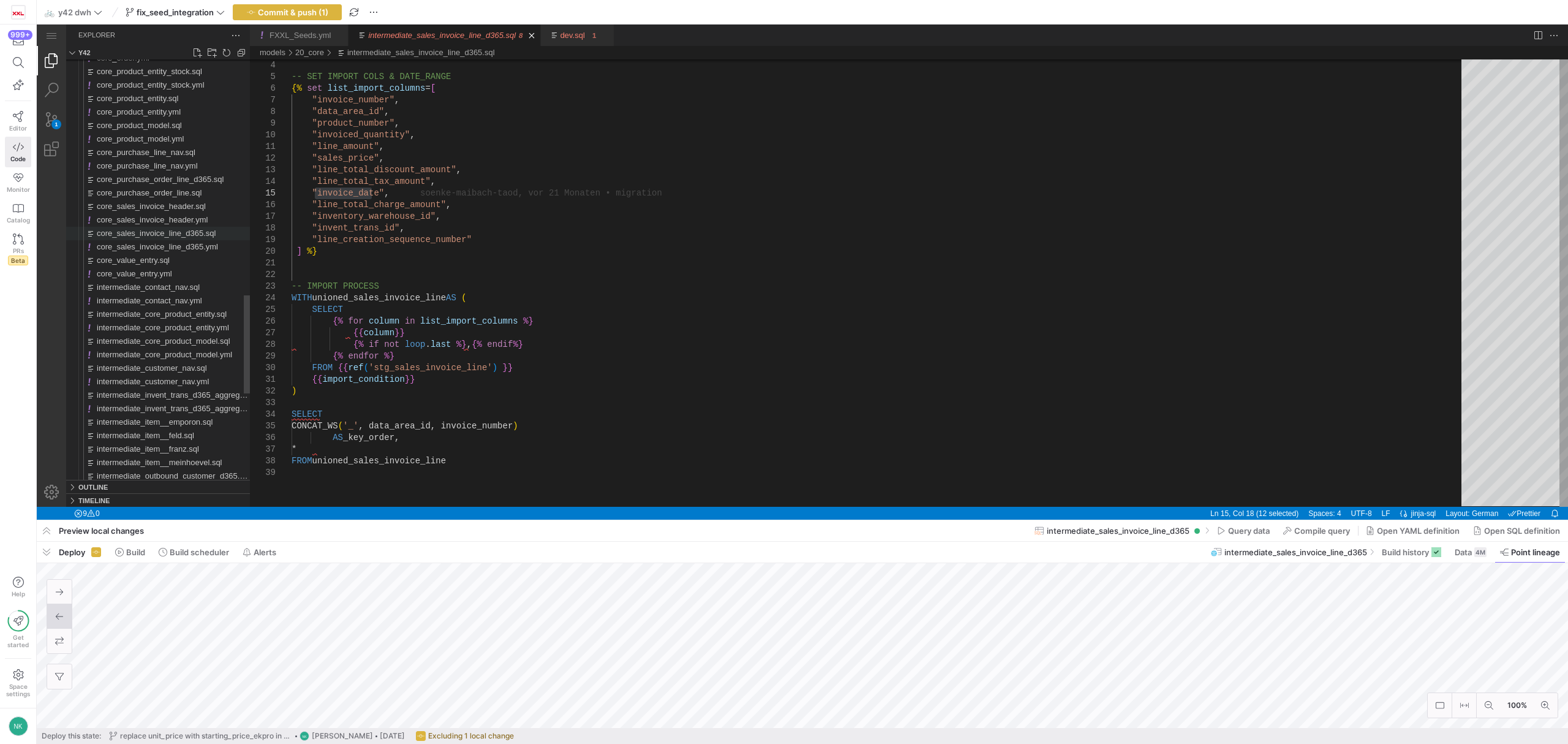
click at [172, 228] on span "core_sales_invoice_line_d365.sql" at bounding box center [156, 233] width 119 height 9
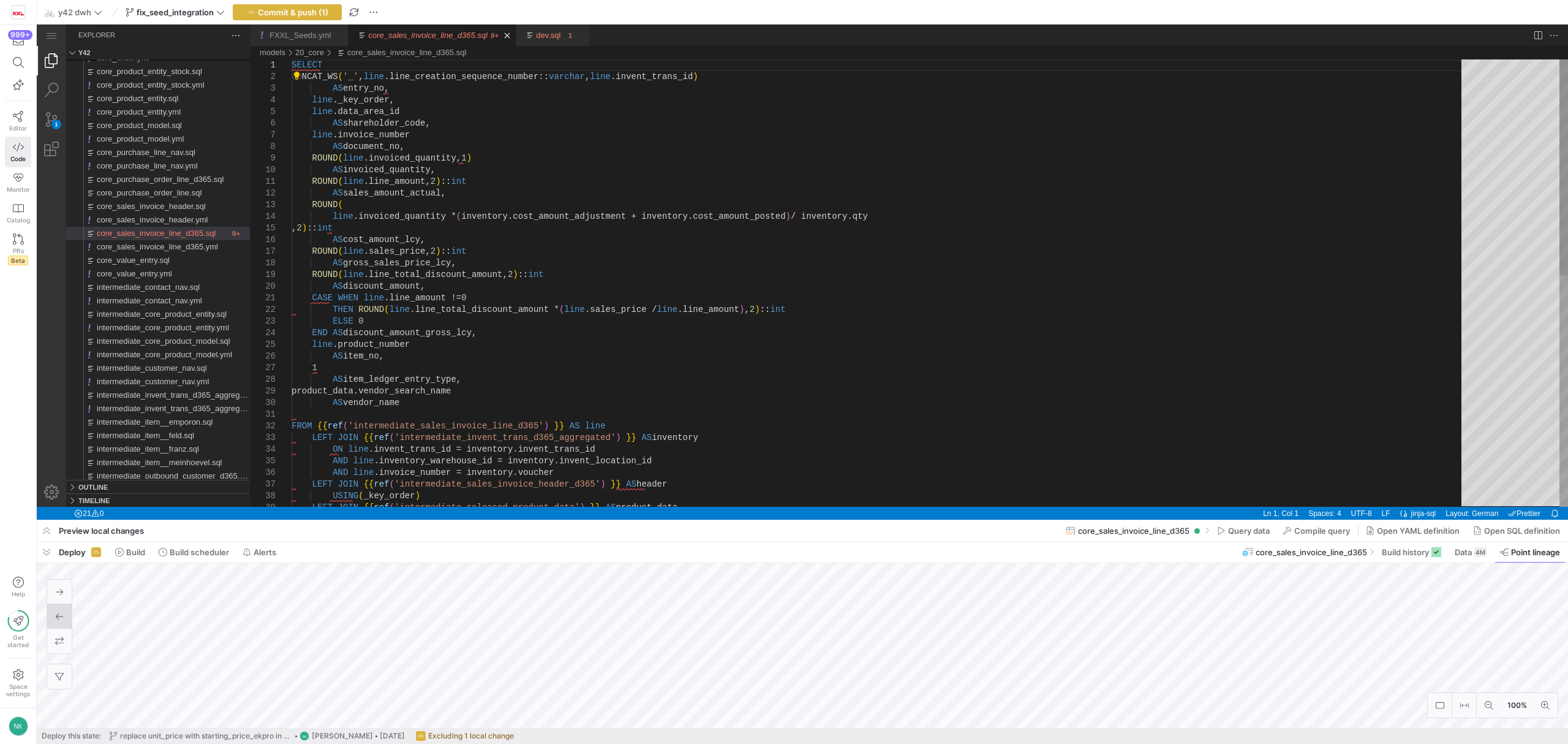
click at [669, 275] on div "AS sales_amount_actual, ROUND ( line .invoiced_quantity * ( inventory.cost_amou…" at bounding box center [881, 522] width 1179 height 924
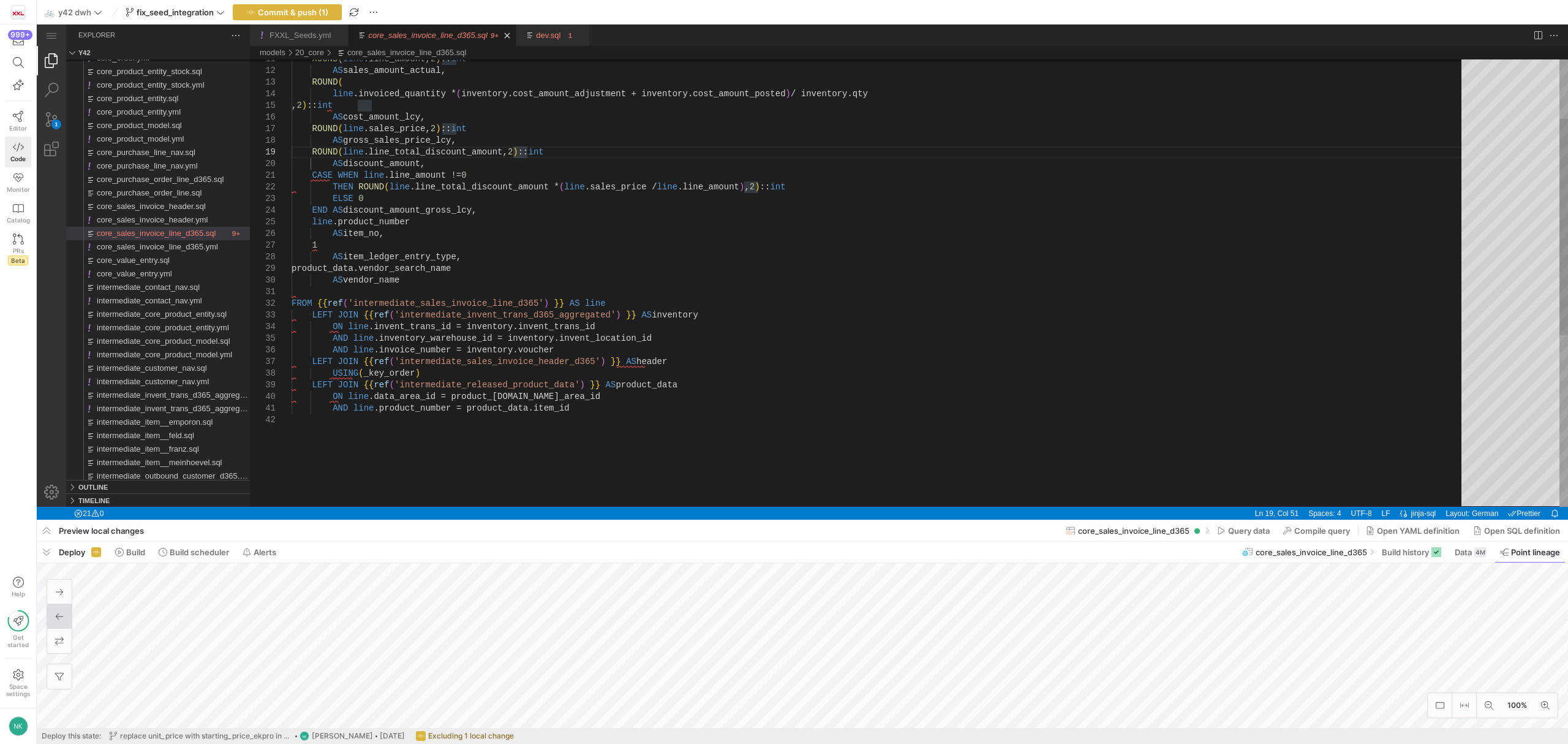
click at [649, 304] on div "AS sales_amount_actual, ROUND ( line .invoiced_quantity * ( inventory.cost_amou…" at bounding box center [881, 399] width 1179 height 924
type textarea "SELECT CONCAT_WS('_', line.line_creation_sequence_number::varchar, line.invent_…"
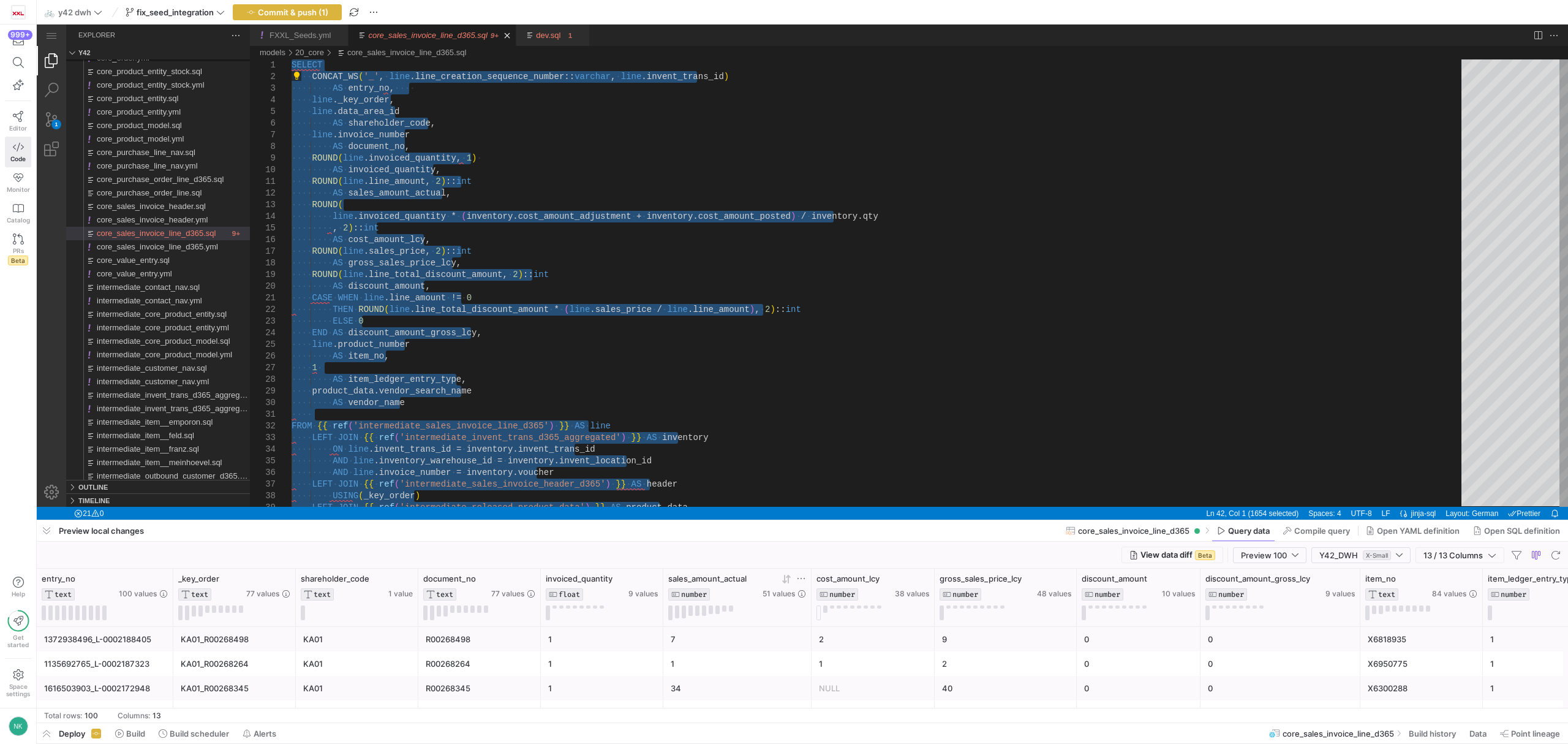
click at [787, 577] on icon at bounding box center [789, 578] width 5 height 9
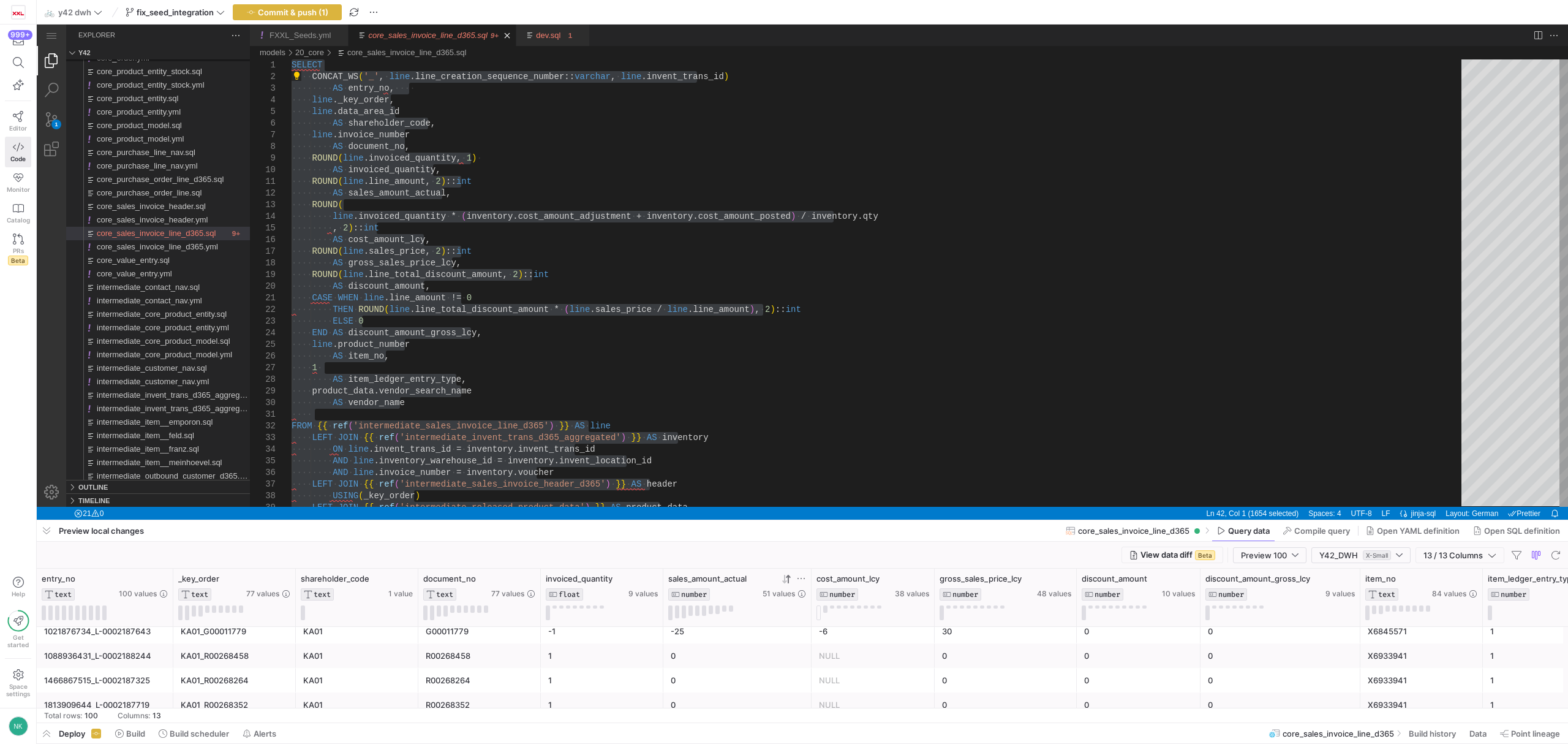
scroll to position [38, 0]
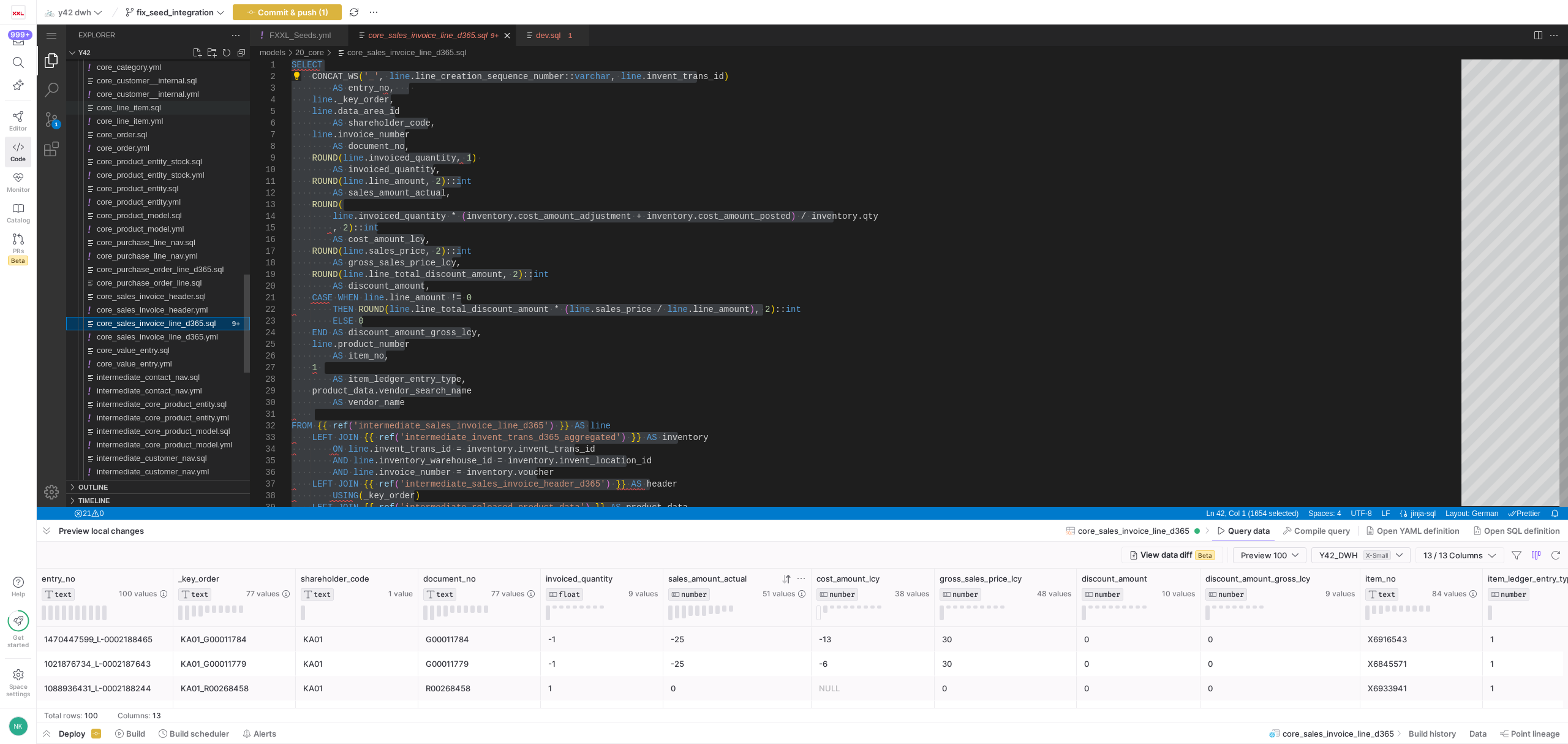
click at [148, 105] on span "core_line_item.sql" at bounding box center [128, 108] width 64 height 9
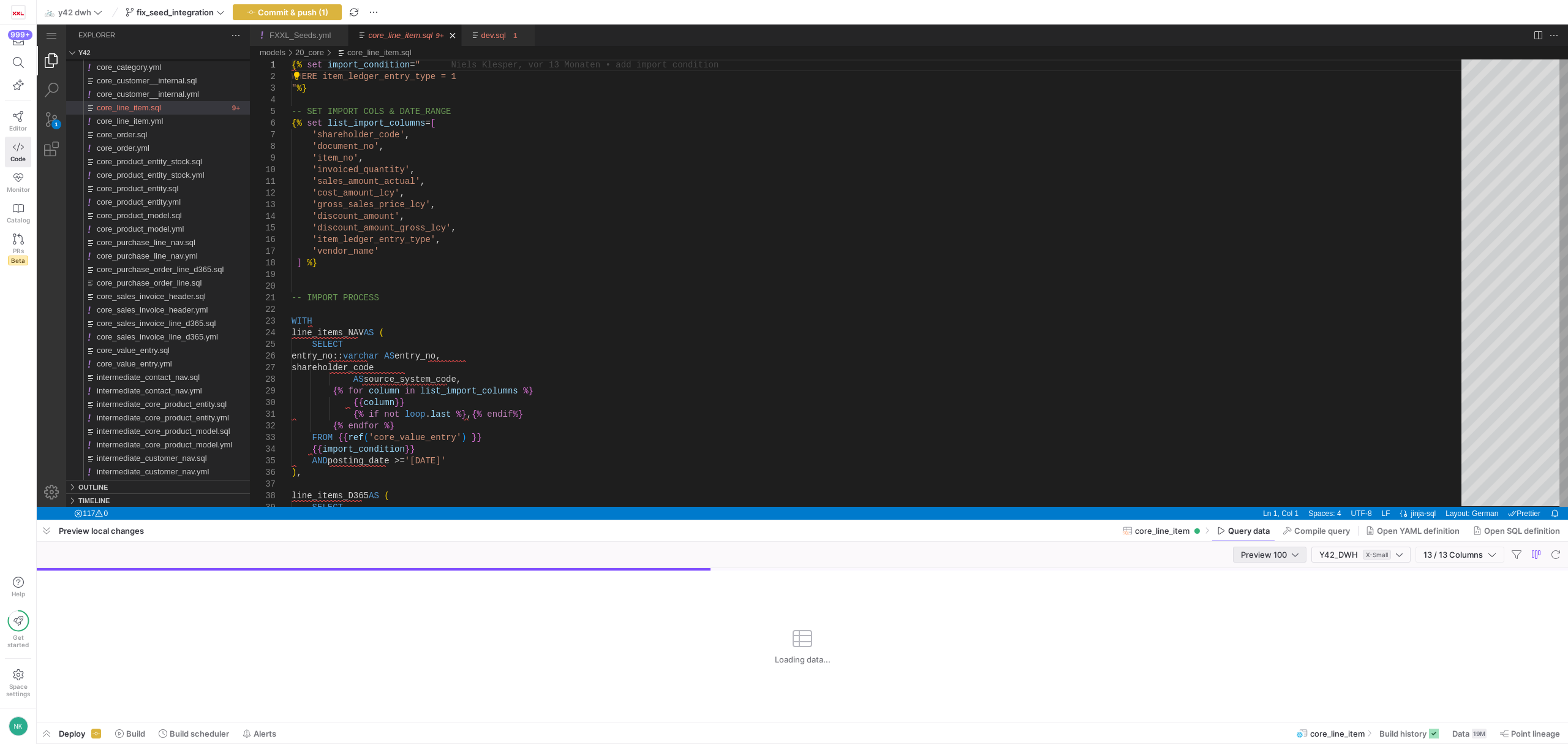
click at [1300, 555] on div "Preview 100" at bounding box center [1269, 554] width 74 height 16
click at [1272, 596] on span "Full Preview" at bounding box center [1267, 595] width 63 height 10
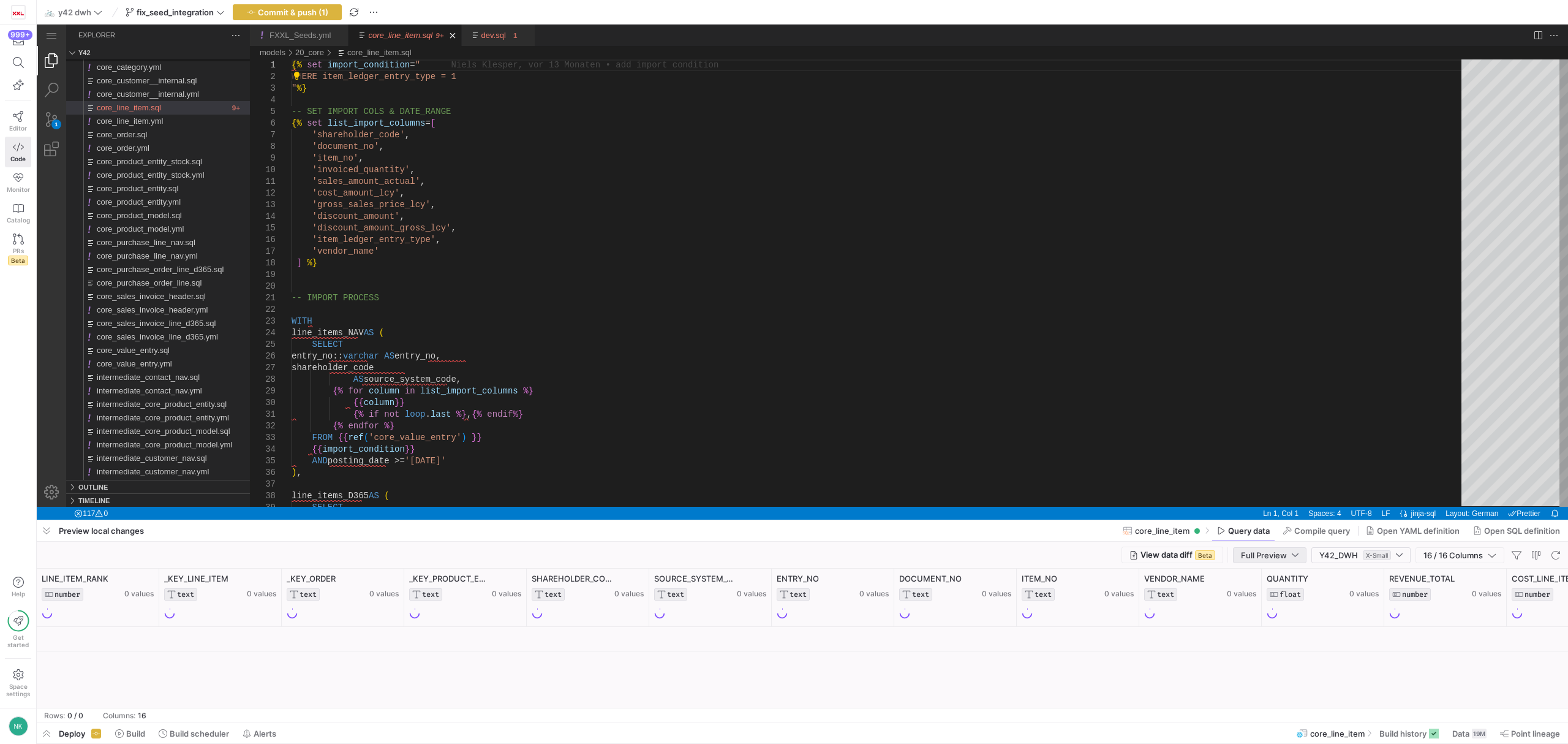
click at [1262, 554] on span "Full Preview" at bounding box center [1264, 555] width 46 height 10
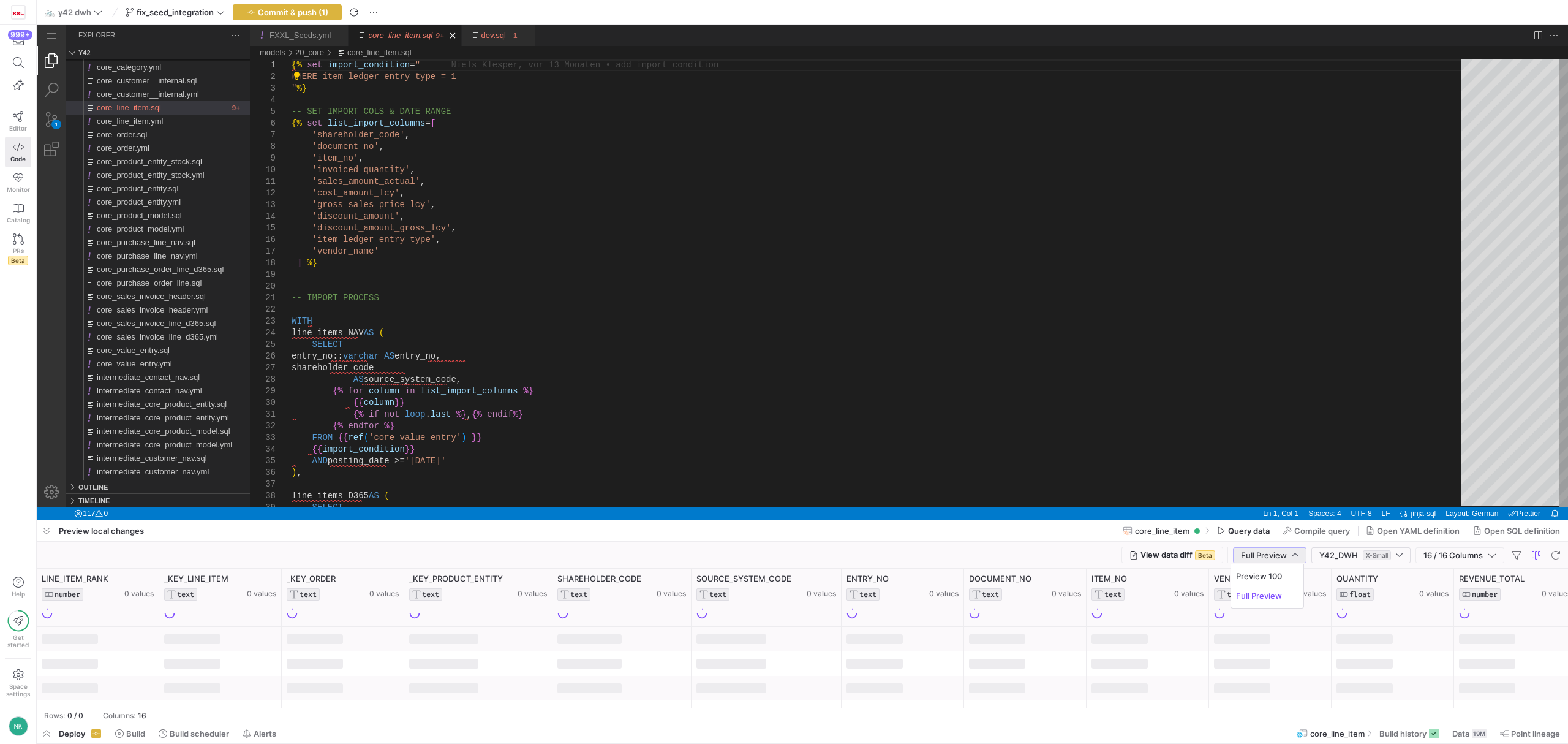
click at [1007, 532] on div at bounding box center [784, 372] width 1568 height 744
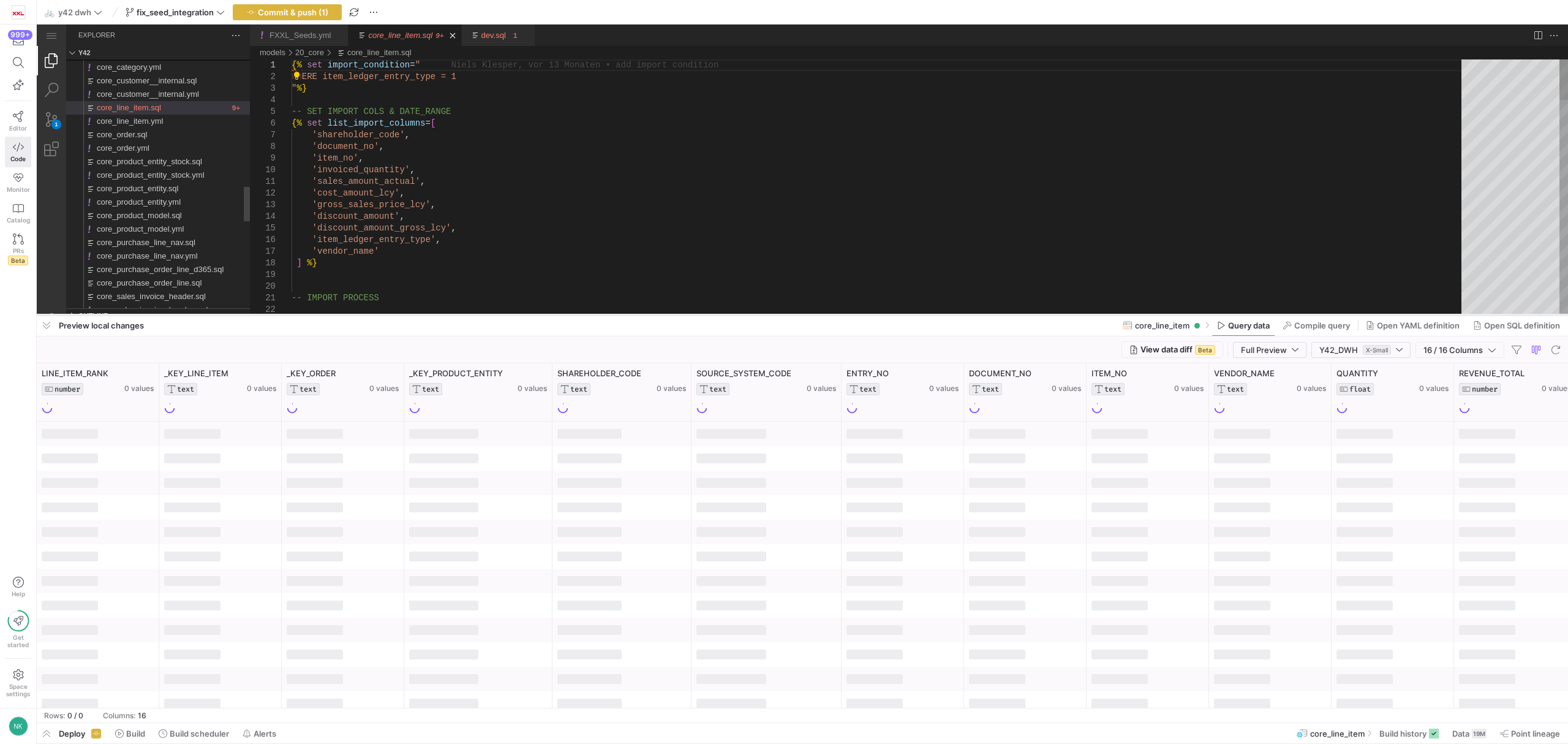
drag, startPoint x: 918, startPoint y: 520, endPoint x: 856, endPoint y: 273, distance: 254.7
click at [856, 313] on div at bounding box center [802, 315] width 1532 height 5
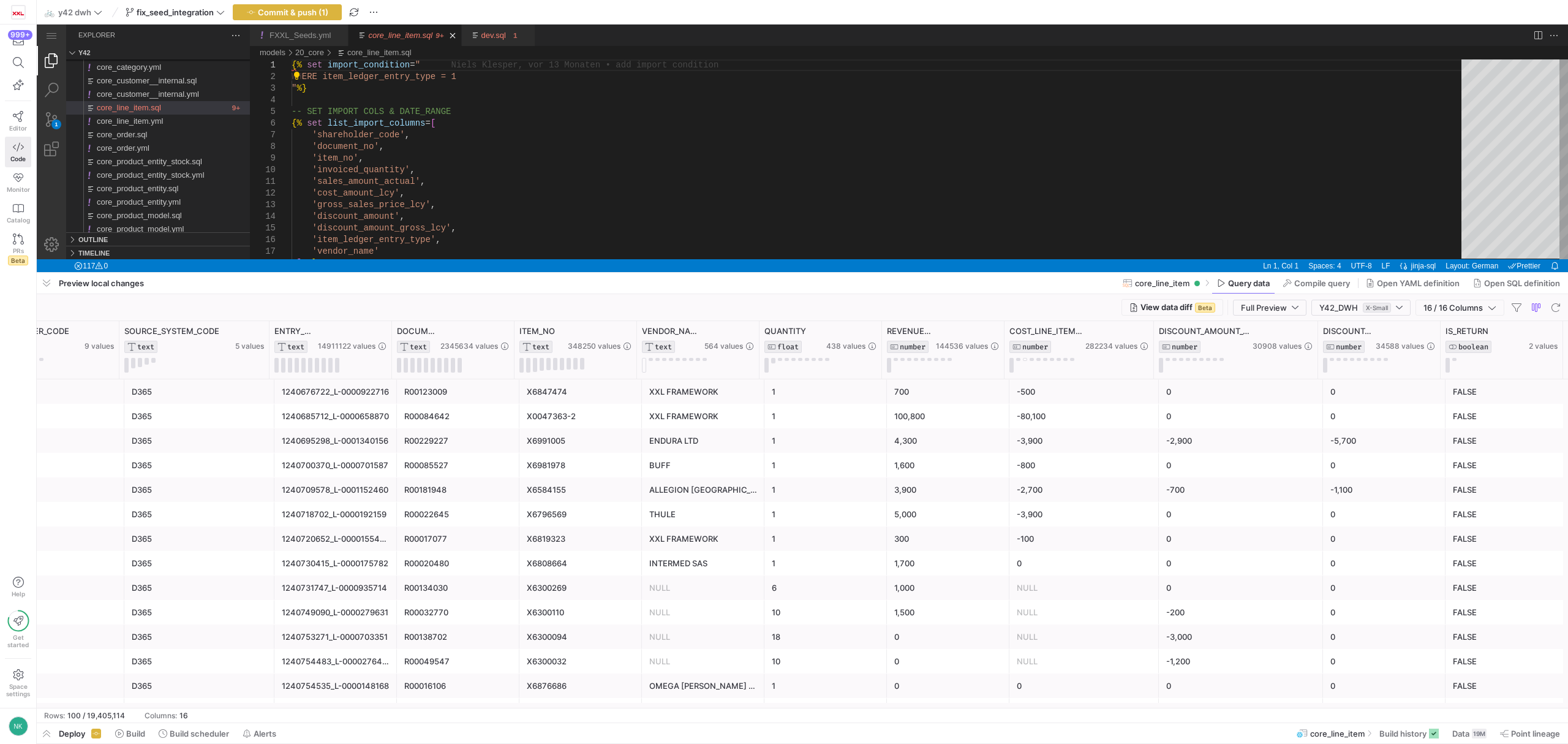
scroll to position [0, 572]
click at [981, 330] on icon at bounding box center [981, 331] width 5 height 9
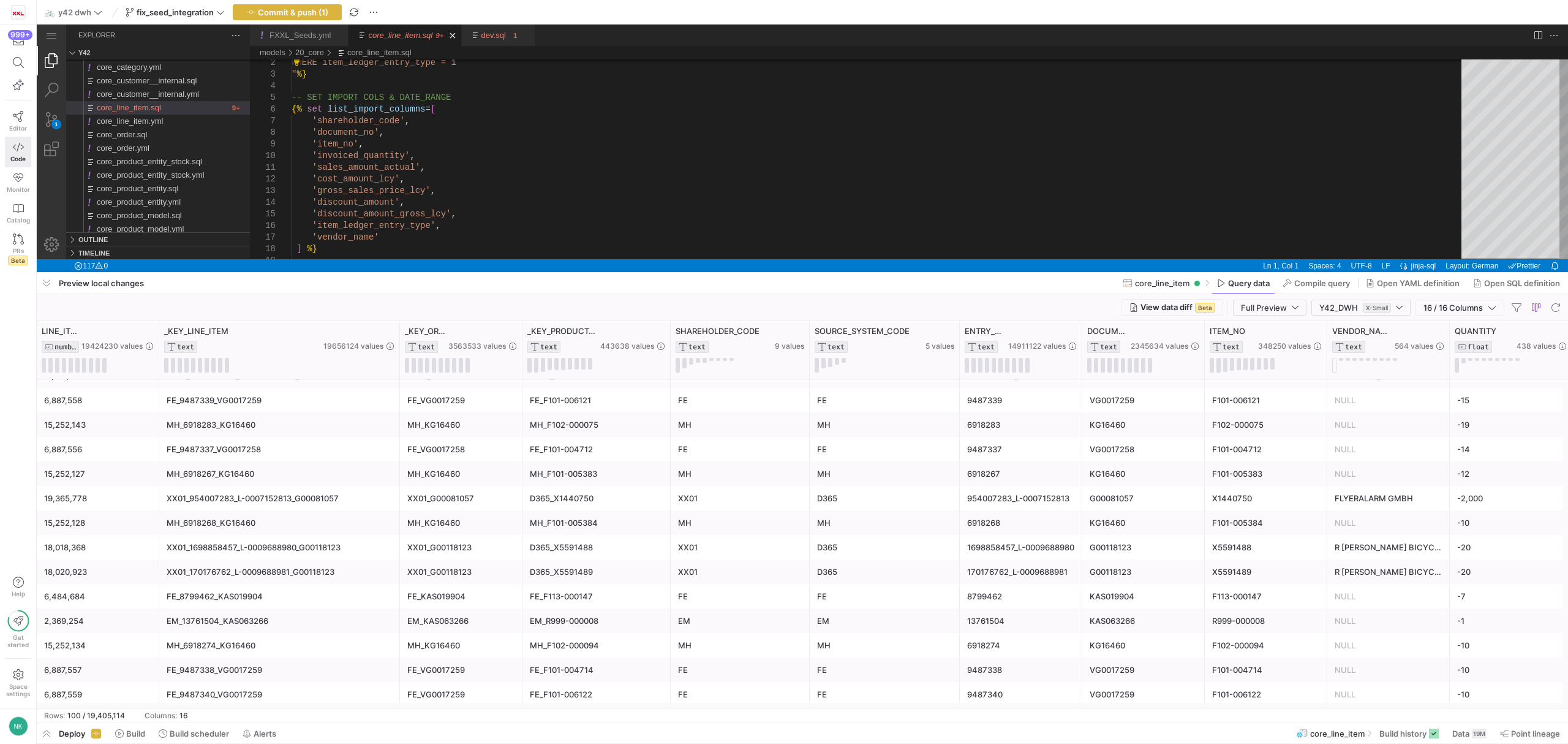
drag, startPoint x: 279, startPoint y: 329, endPoint x: 399, endPoint y: 332, distance: 120.0
click at [399, 332] on div at bounding box center [399, 350] width 5 height 57
click at [270, 545] on div "XX01_1698858457_L-0009688980_G00118123" at bounding box center [279, 547] width 227 height 24
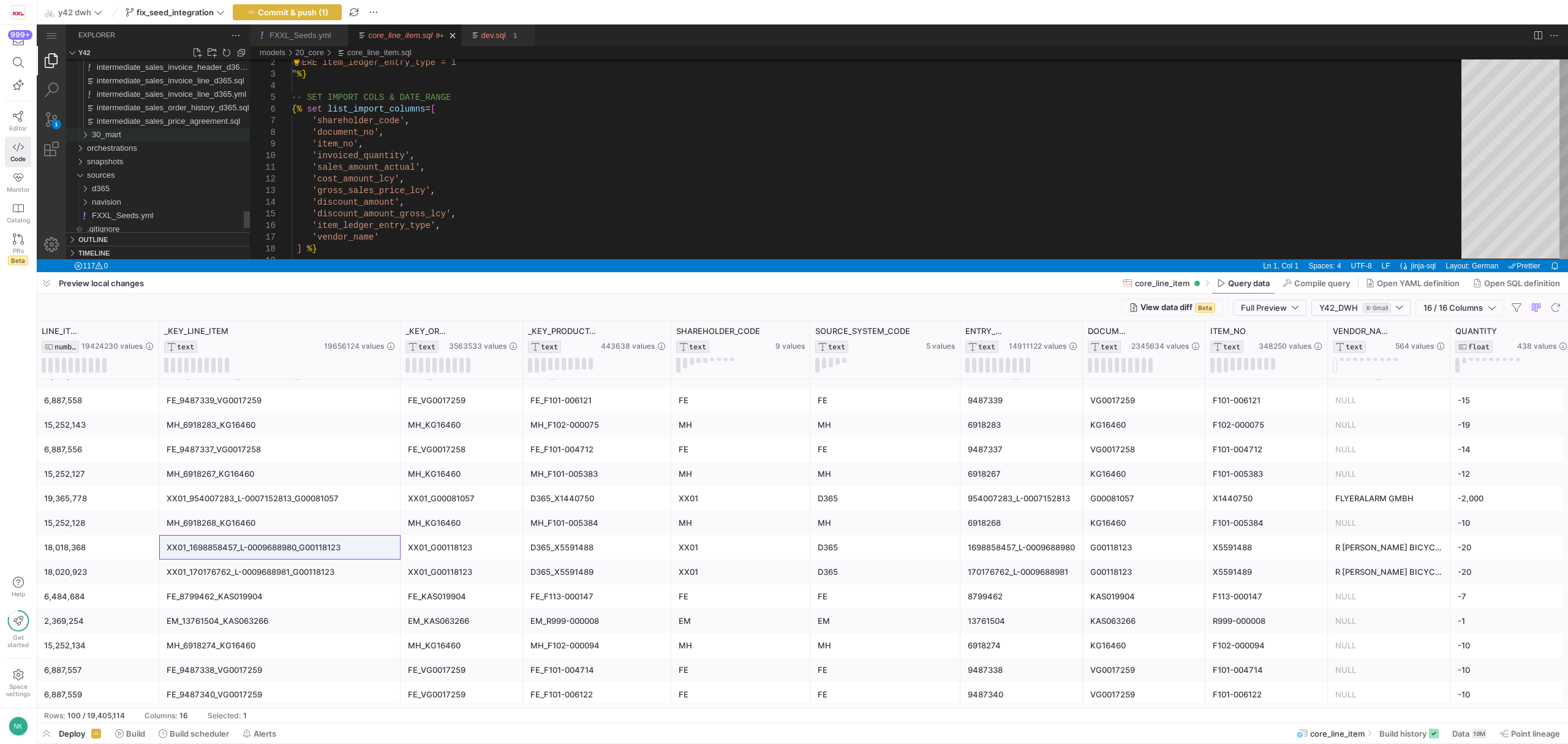
click at [84, 131] on div "30_mart" at bounding box center [82, 134] width 23 height 13
click at [183, 111] on span "dim_line_item_attributes.sql" at bounding box center [146, 116] width 98 height 9
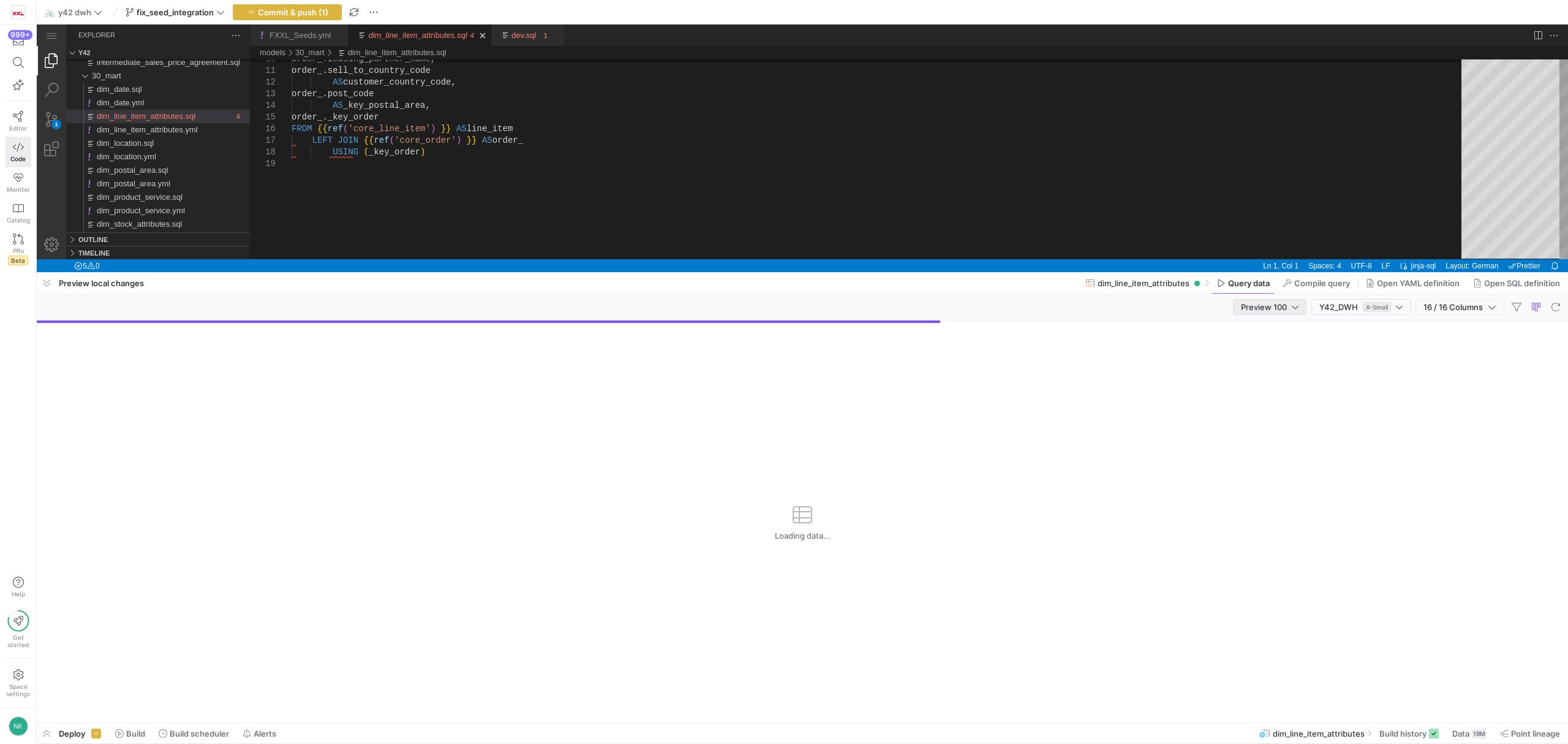
click at [1292, 313] on div "Preview 100" at bounding box center [1270, 307] width 57 height 15
click at [1270, 353] on mat-option "Full Preview" at bounding box center [1267, 348] width 74 height 19
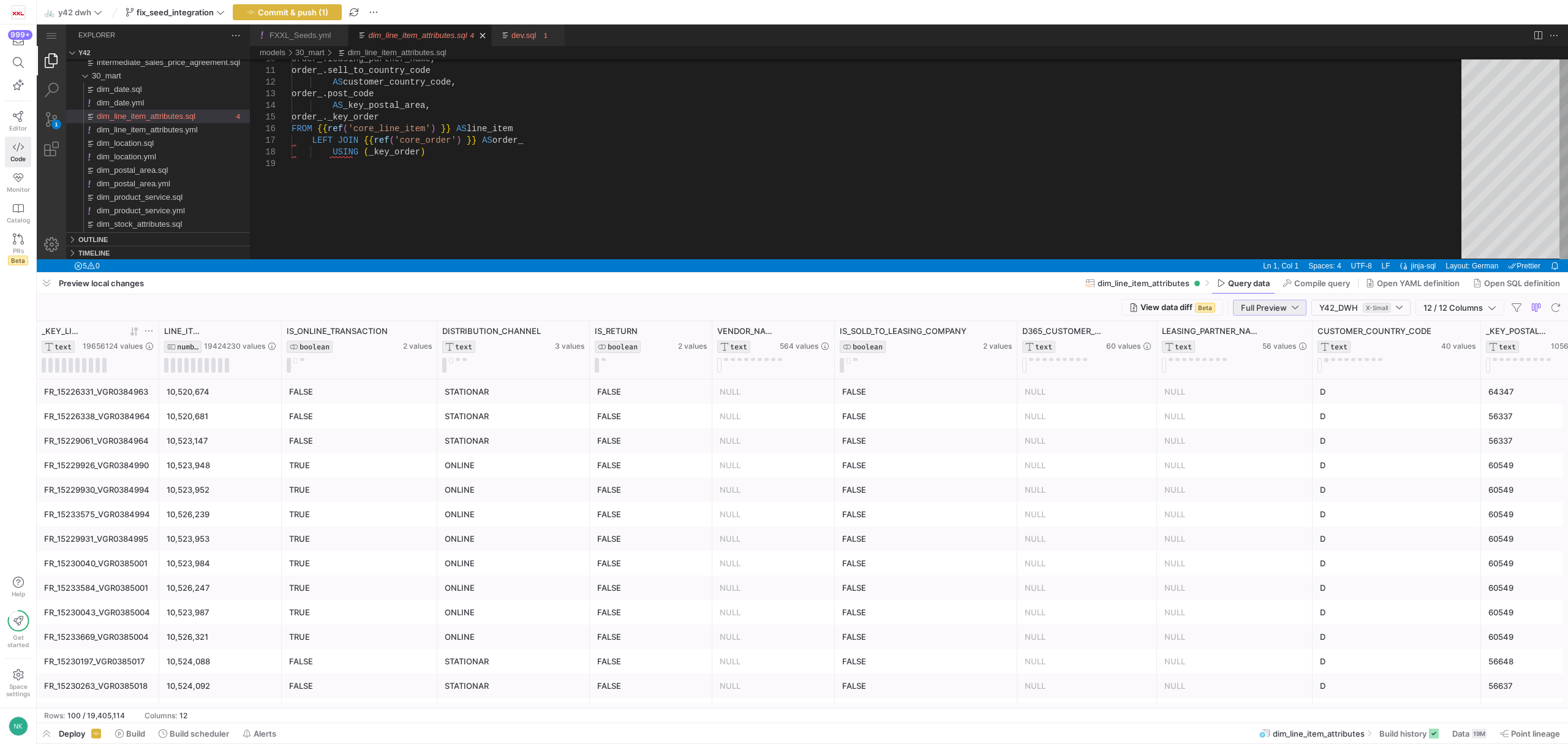
click at [144, 334] on icon at bounding box center [149, 331] width 10 height 10
type input "XX01_1698858457_L-0009688980_G00118123"
click at [187, 351] on div "Contains" at bounding box center [201, 350] width 109 height 10
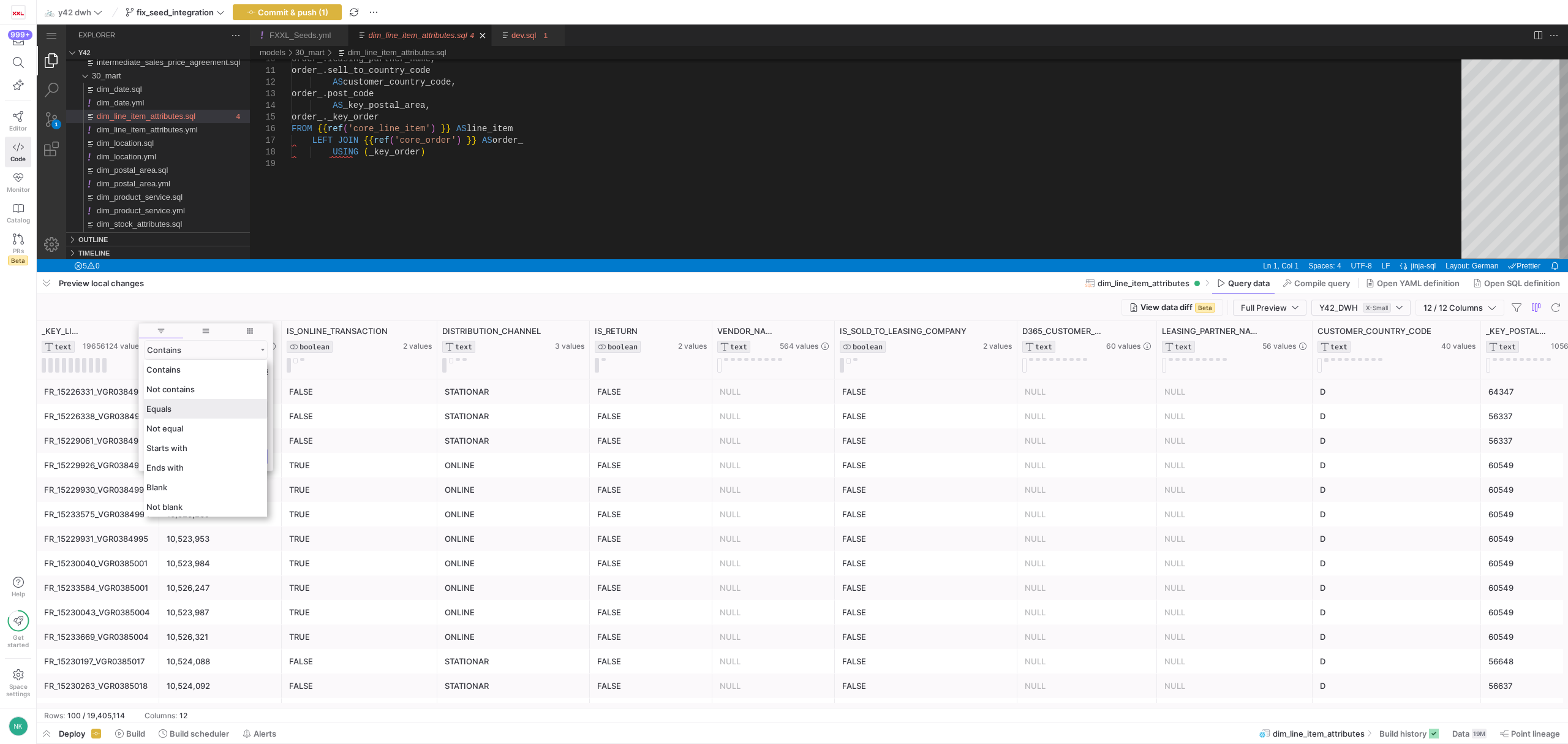
click at [175, 408] on div "Equals" at bounding box center [205, 408] width 123 height 19
click at [243, 457] on button "Apply" at bounding box center [249, 456] width 37 height 16
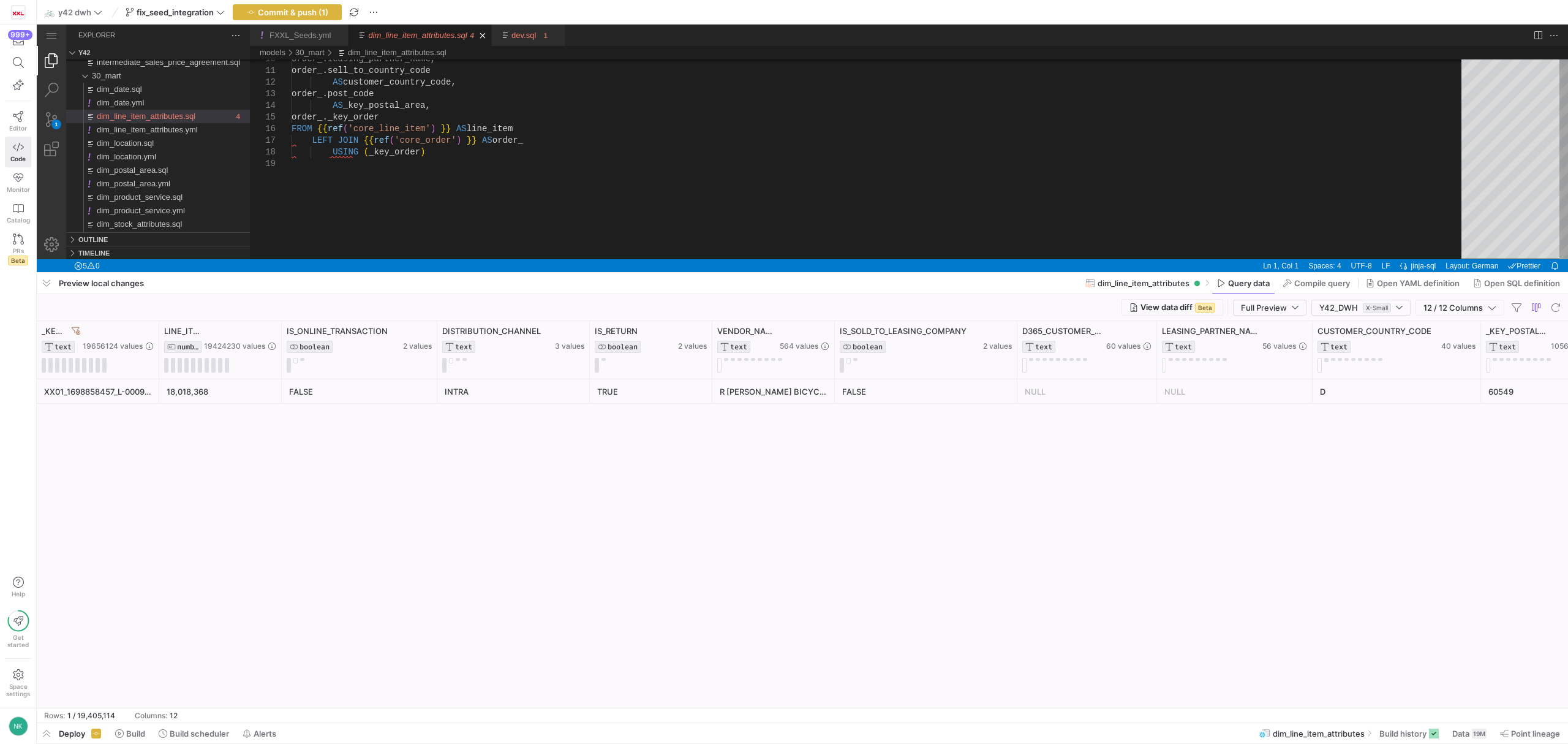
click at [395, 466] on div "XX01_1698858457_L-0009688980_G00118123 18,018,368 FALSE INTRA TRUE R [PERSON_NA…" at bounding box center [802, 543] width 1532 height 328
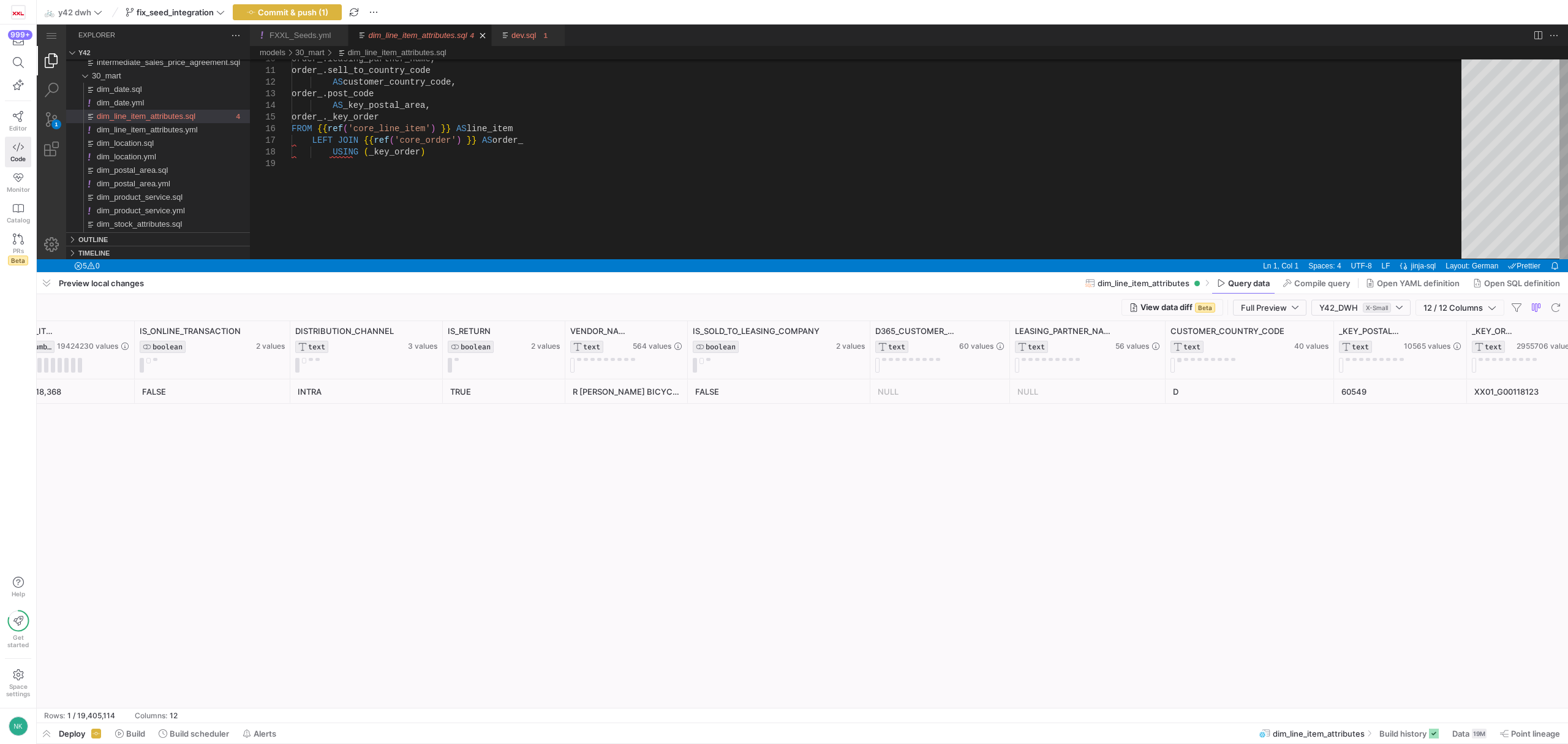
scroll to position [0, 168]
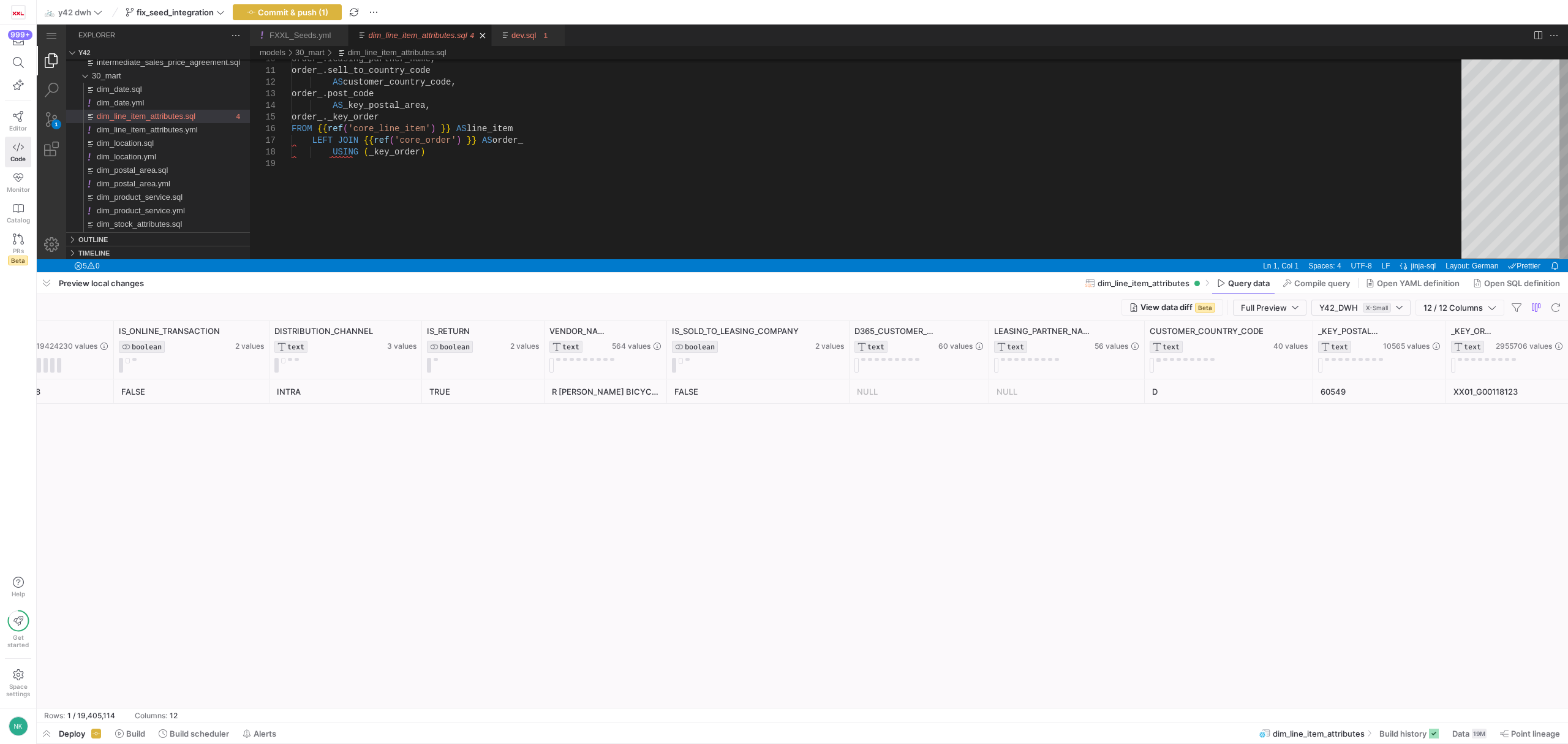
click at [466, 389] on div "TRUE" at bounding box center [483, 392] width 108 height 24
